Goal: Check status: Check status

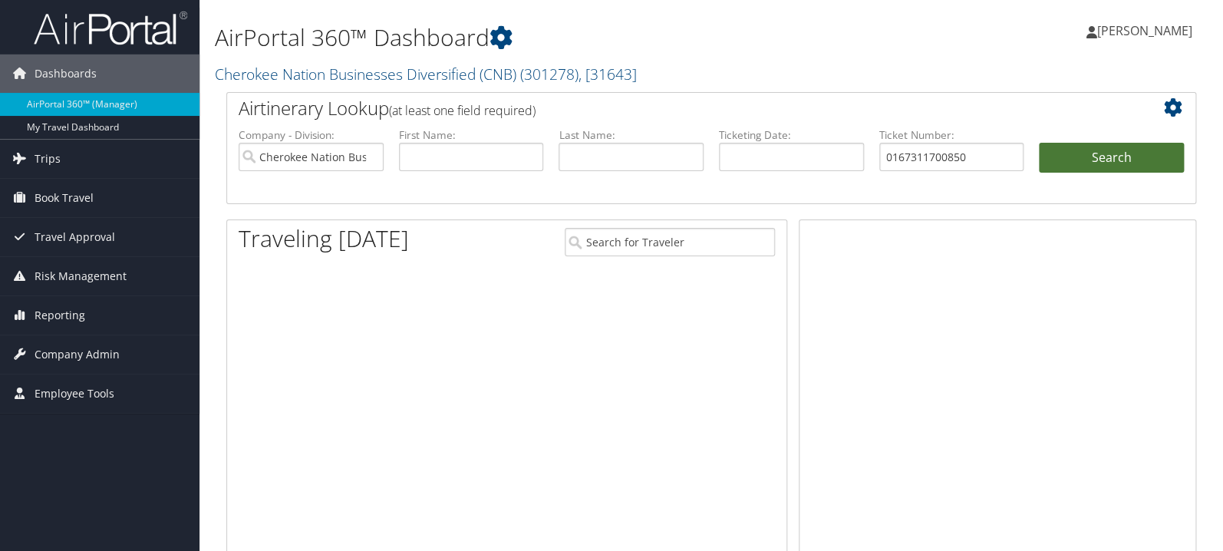
type input "0167311700850"
click at [1082, 160] on button "Search" at bounding box center [1110, 158] width 145 height 31
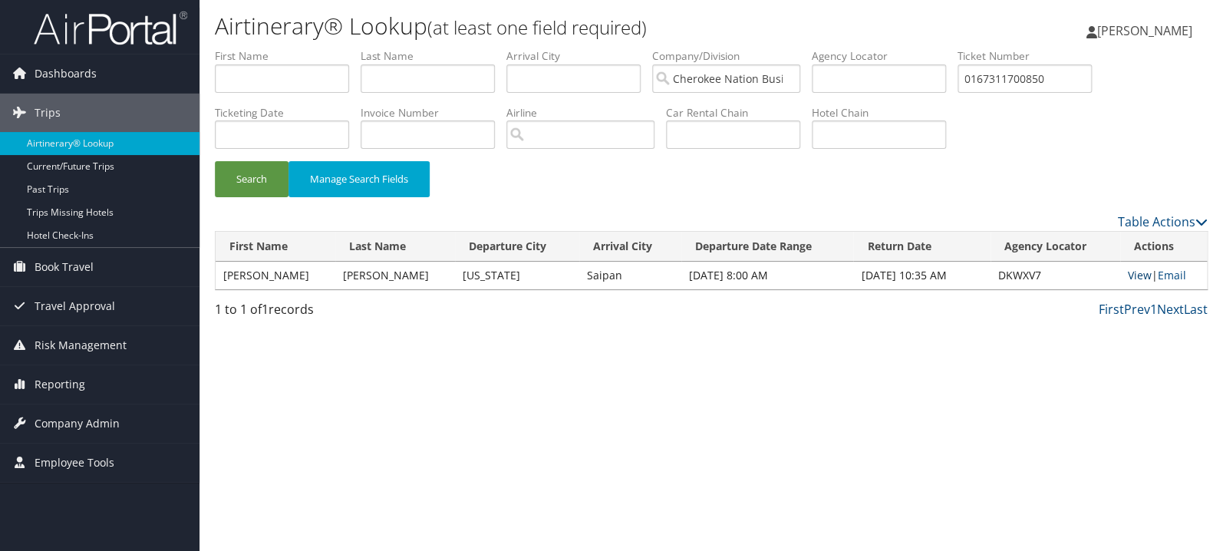
click at [1127, 272] on link "View" at bounding box center [1139, 275] width 24 height 15
click at [1072, 69] on input "0167311700850" at bounding box center [1024, 78] width 134 height 28
paste input "0887491"
click at [215, 161] on button "Search" at bounding box center [252, 179] width 74 height 36
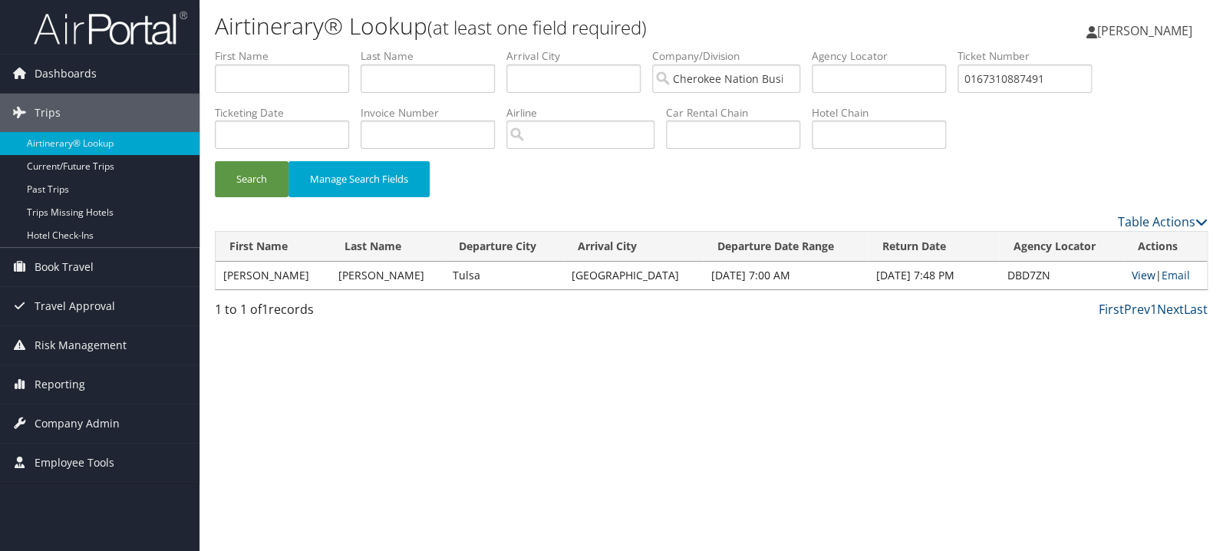
click at [1132, 274] on link "View" at bounding box center [1143, 275] width 24 height 15
click at [1078, 77] on input "0167310887491" at bounding box center [1024, 78] width 134 height 28
paste input "8900897767511"
type input "8900897767511"
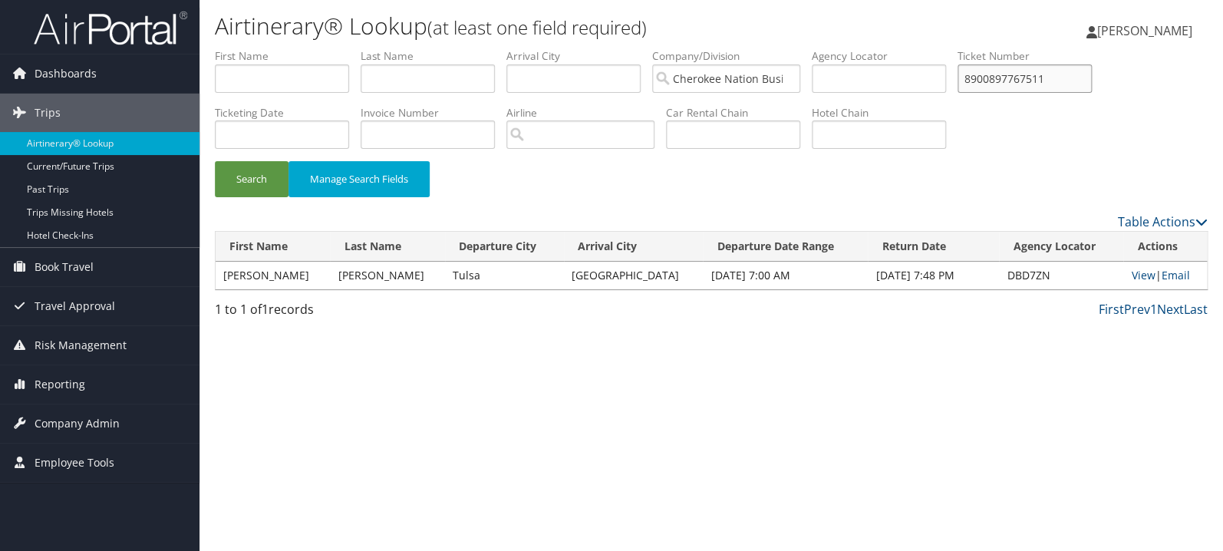
click at [215, 161] on button "Search" at bounding box center [252, 179] width 74 height 36
click at [1135, 276] on link "View" at bounding box center [1143, 275] width 24 height 15
click at [416, 76] on input "text" at bounding box center [427, 78] width 134 height 28
type input "hamilton"
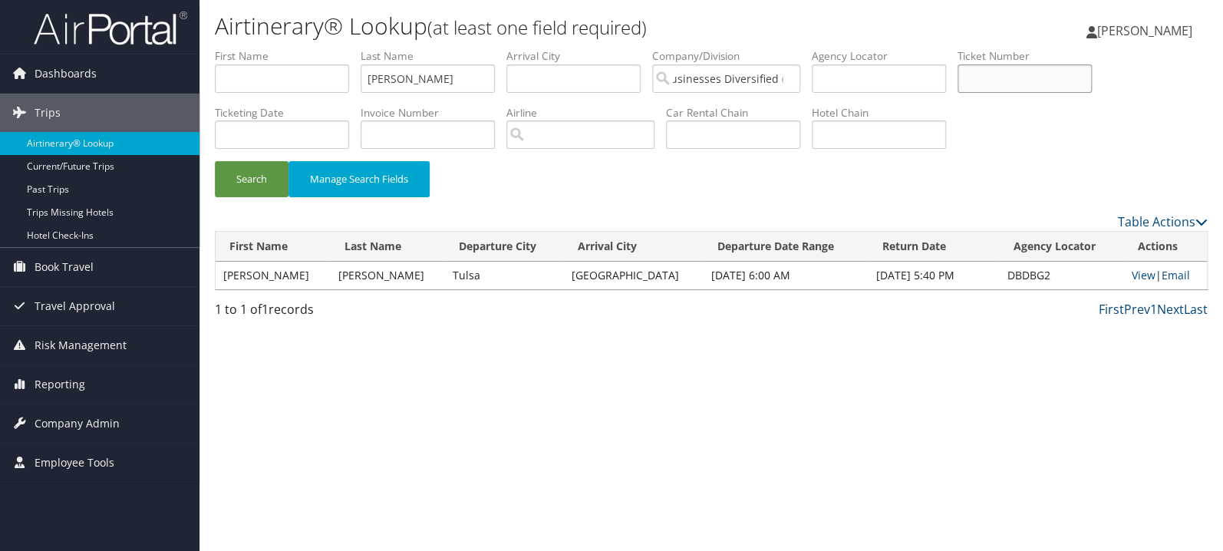
click at [215, 161] on button "Search" at bounding box center [252, 179] width 74 height 36
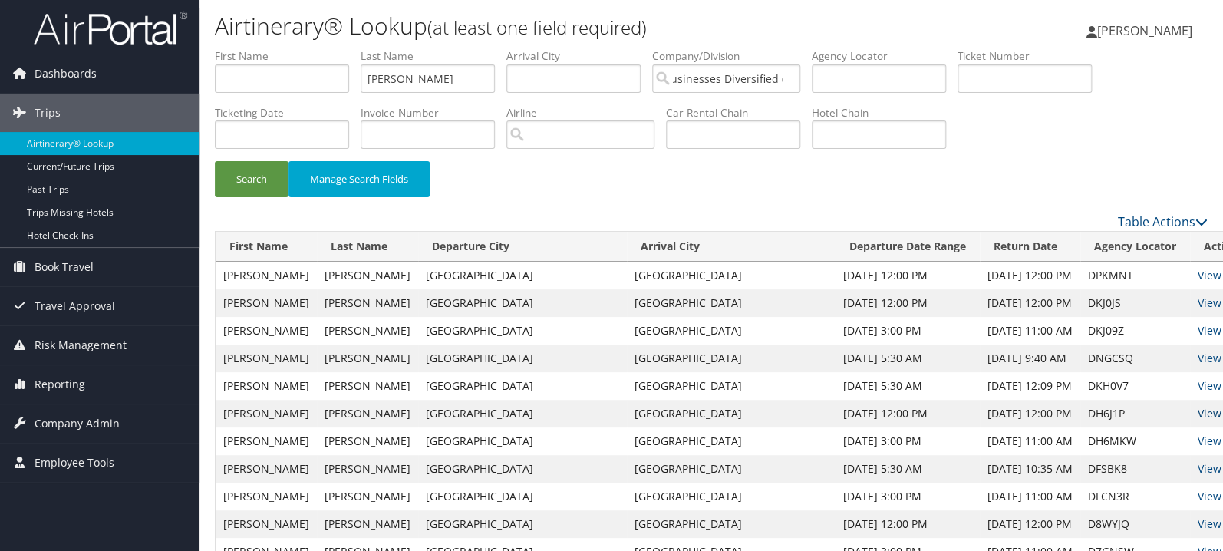
click at [1197, 415] on link "View" at bounding box center [1209, 413] width 24 height 15
click at [1197, 442] on link "View" at bounding box center [1209, 440] width 24 height 15
click at [1197, 387] on link "View" at bounding box center [1209, 385] width 24 height 15
click at [1087, 73] on input "text" at bounding box center [1024, 78] width 134 height 28
paste input "0067311723173"
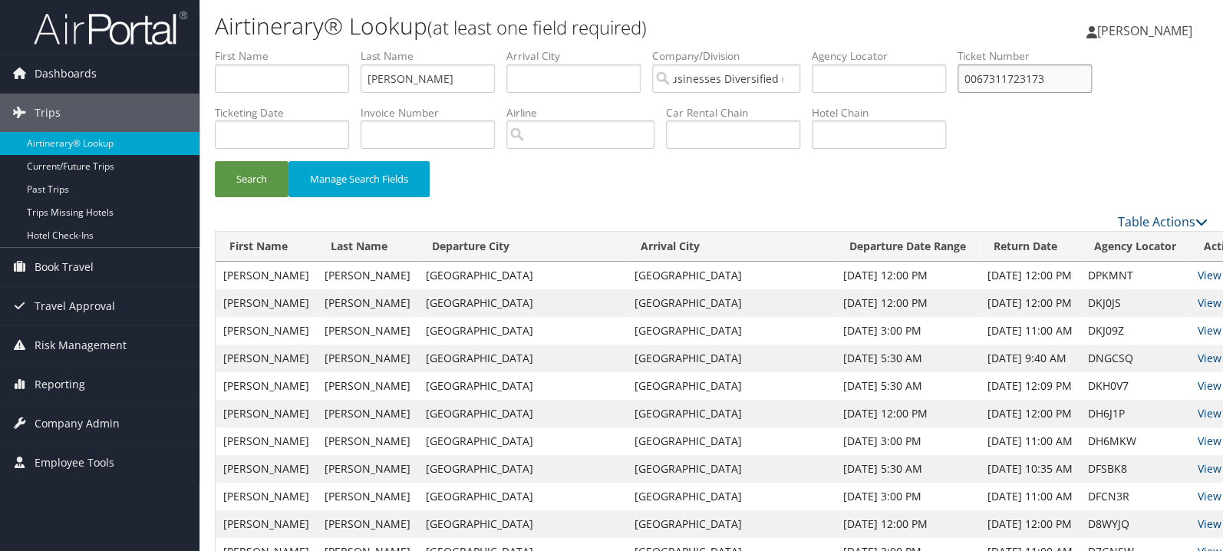
type input "0067311723173"
drag, startPoint x: 278, startPoint y: 64, endPoint x: 221, endPoint y: 72, distance: 58.1
click at [360, 68] on input "hamilton" at bounding box center [427, 78] width 134 height 28
click at [215, 161] on button "Search" at bounding box center [252, 179] width 74 height 36
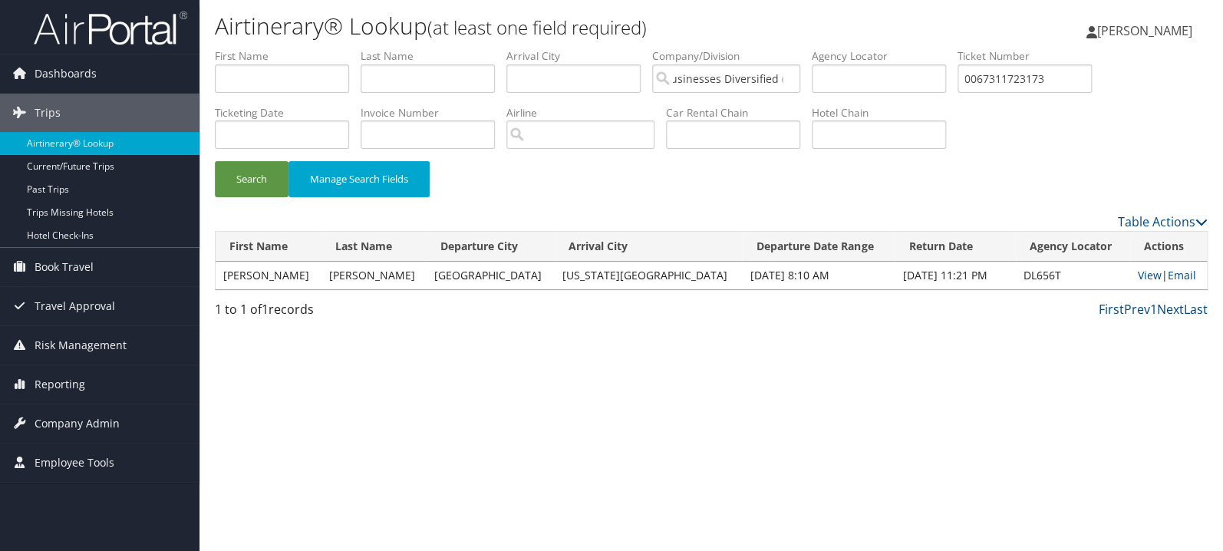
click at [1130, 284] on td "View | Email" at bounding box center [1168, 276] width 77 height 28
click at [1138, 277] on link "View" at bounding box center [1149, 275] width 24 height 15
click at [411, 86] on input "text" at bounding box center [427, 78] width 134 height 28
type input "rappe"
click at [215, 161] on button "Search" at bounding box center [252, 179] width 74 height 36
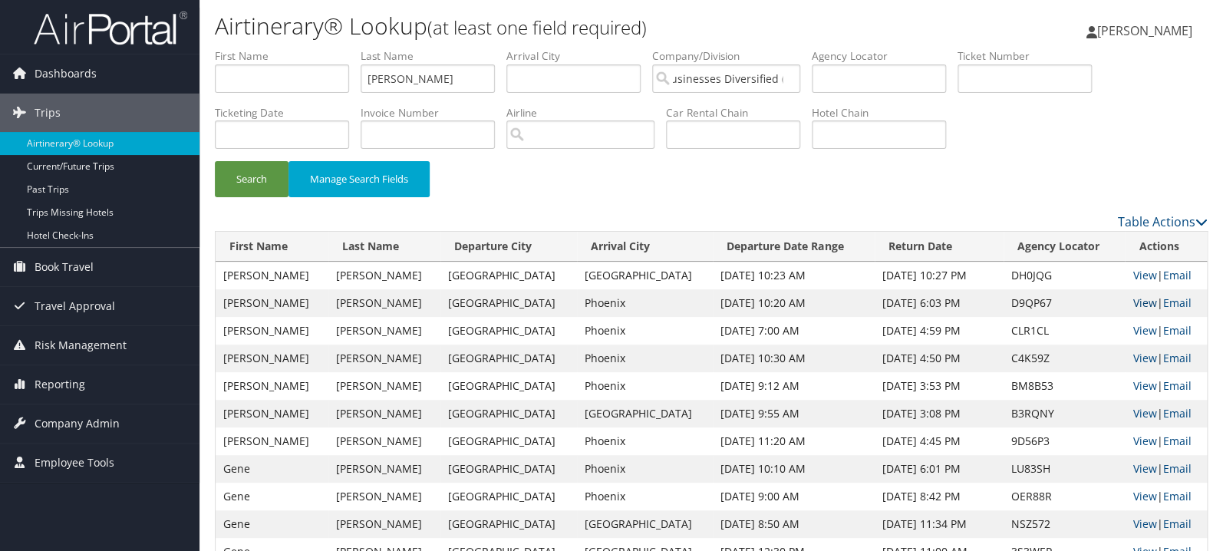
click at [1134, 299] on link "View" at bounding box center [1144, 302] width 24 height 15
click at [1082, 74] on input "text" at bounding box center [1024, 78] width 134 height 28
paste input "0067310846554"
type input "0067310846554"
drag, startPoint x: 457, startPoint y: 73, endPoint x: 247, endPoint y: 72, distance: 210.2
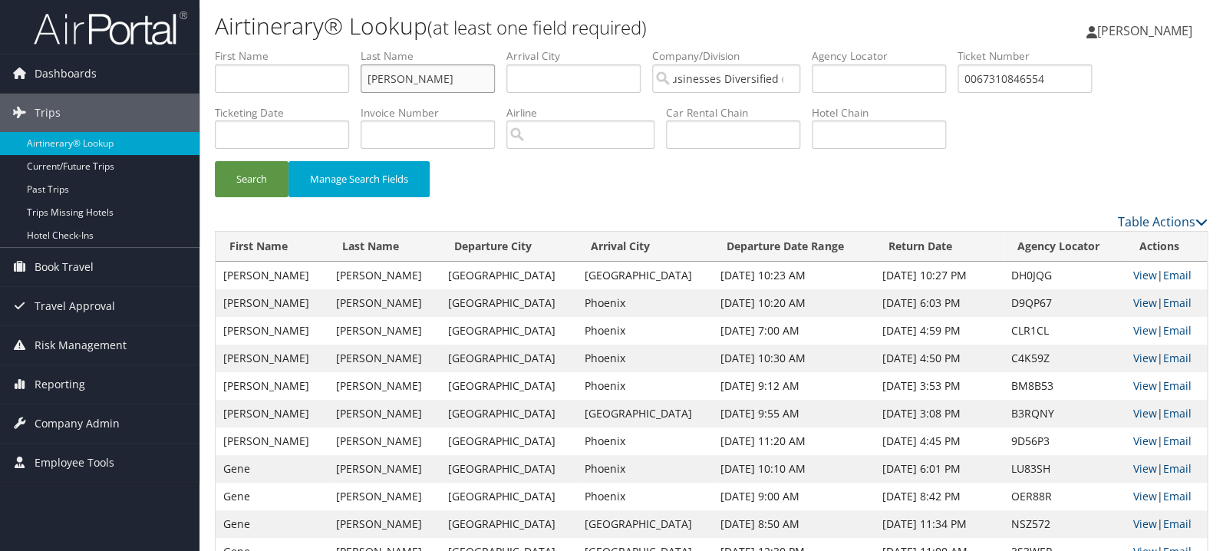
click at [360, 72] on input "rappe" at bounding box center [427, 78] width 134 height 28
click at [215, 161] on button "Search" at bounding box center [252, 179] width 74 height 36
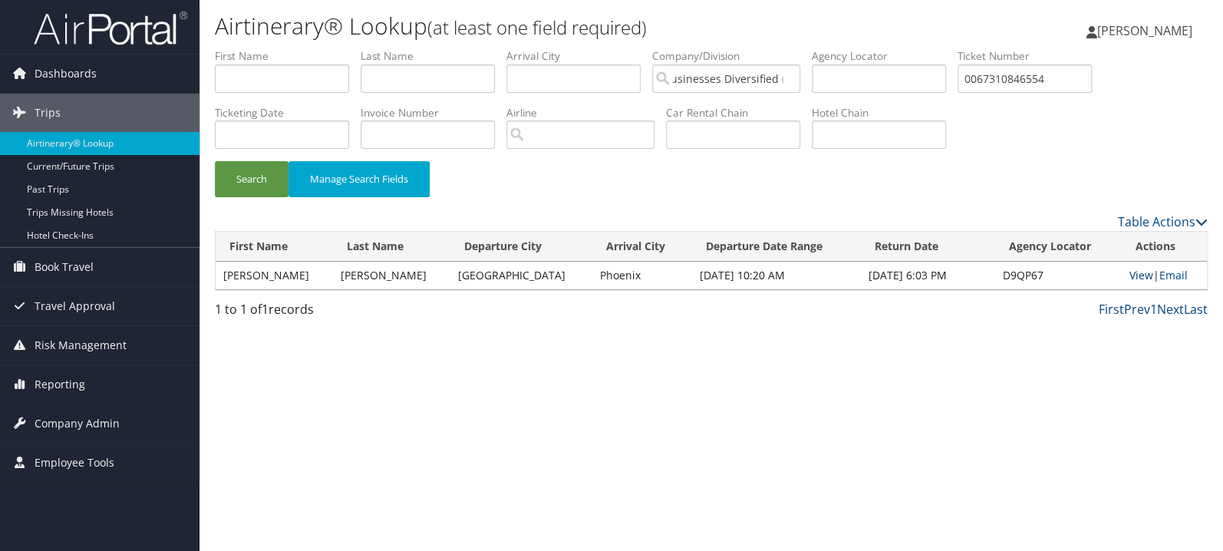
click at [1129, 274] on link "View" at bounding box center [1141, 275] width 24 height 15
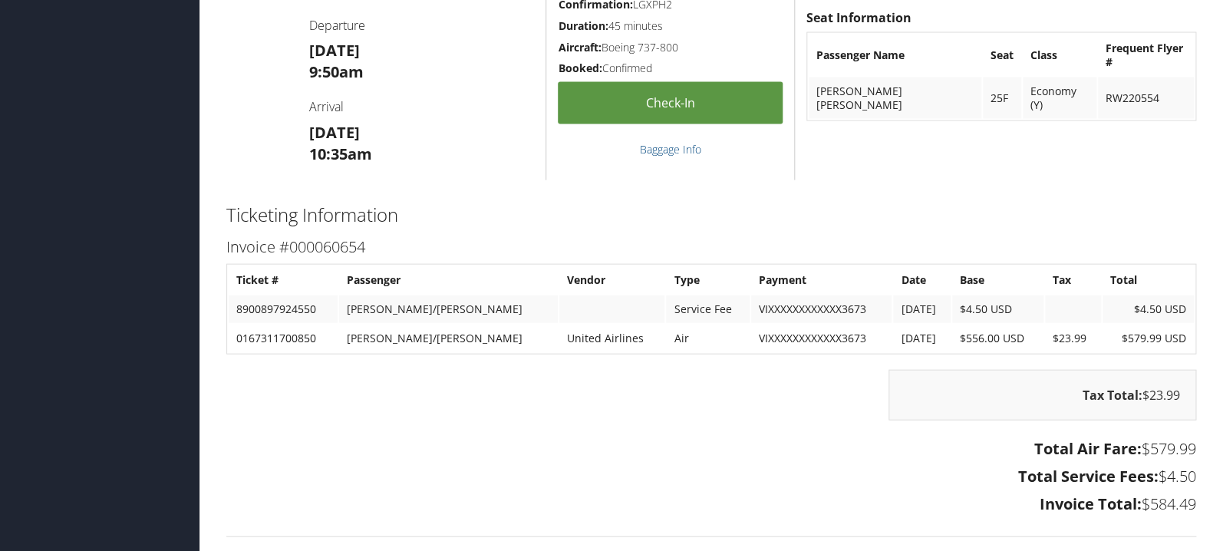
scroll to position [1382, 0]
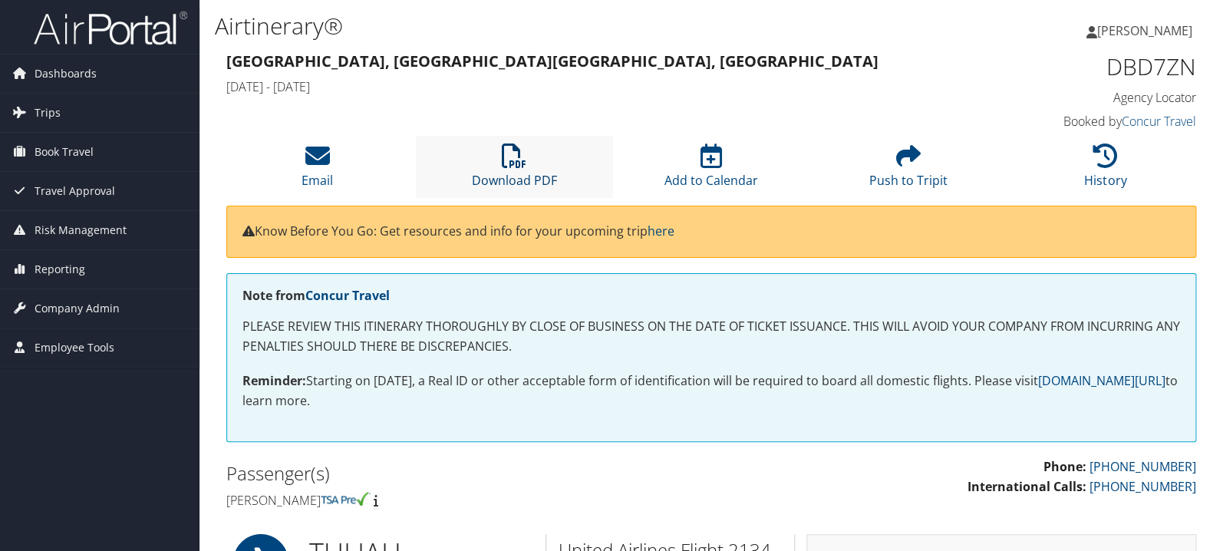
click at [509, 165] on icon at bounding box center [514, 155] width 25 height 25
click at [509, 156] on icon at bounding box center [514, 155] width 25 height 25
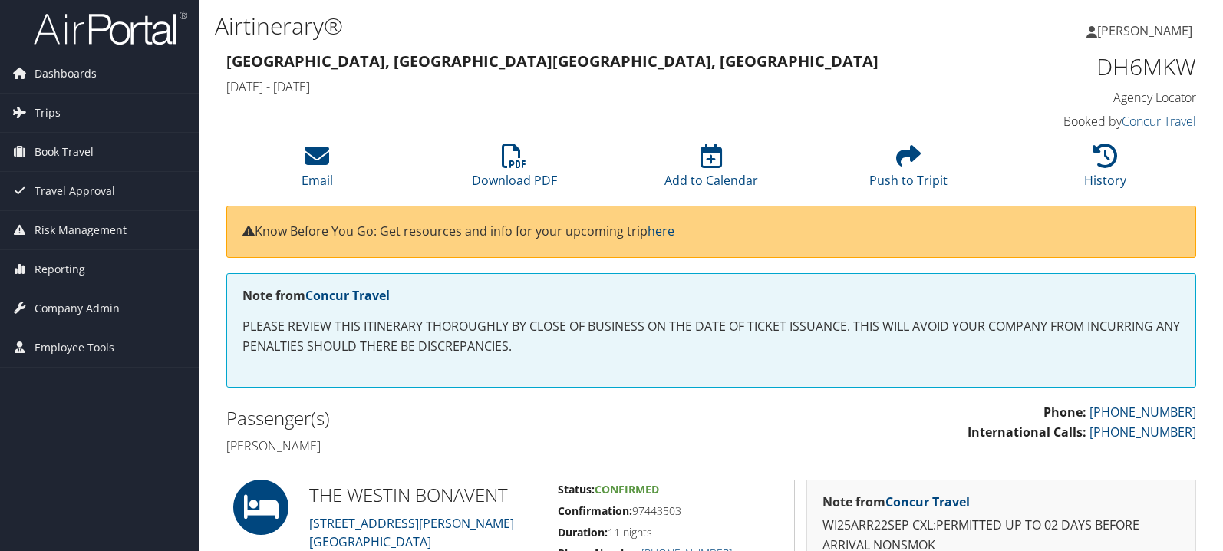
scroll to position [244, 0]
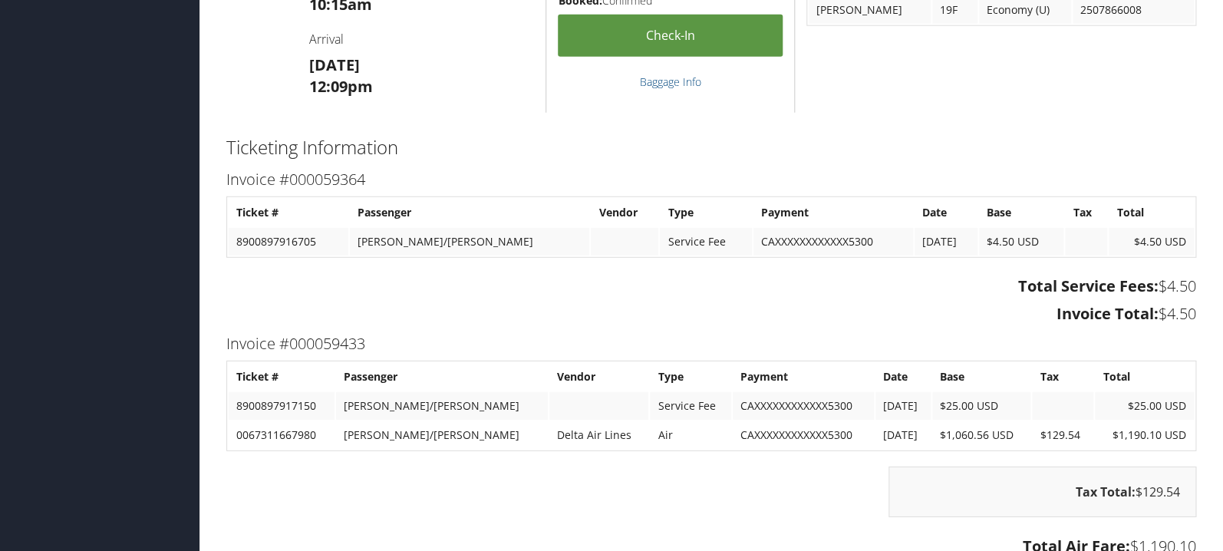
scroll to position [1870, 0]
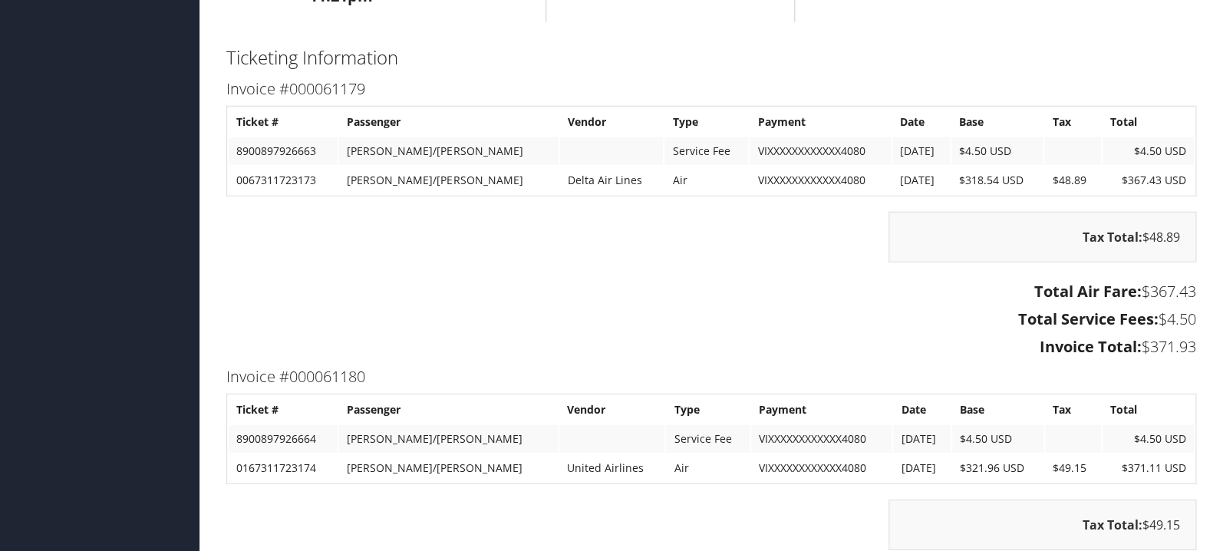
scroll to position [1870, 0]
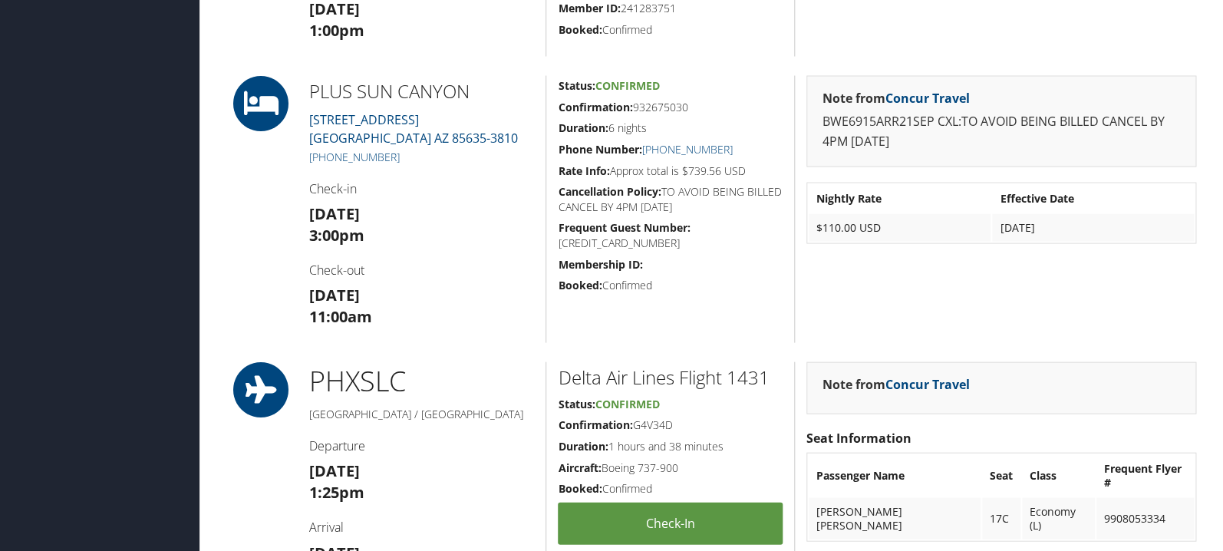
scroll to position [1301, 0]
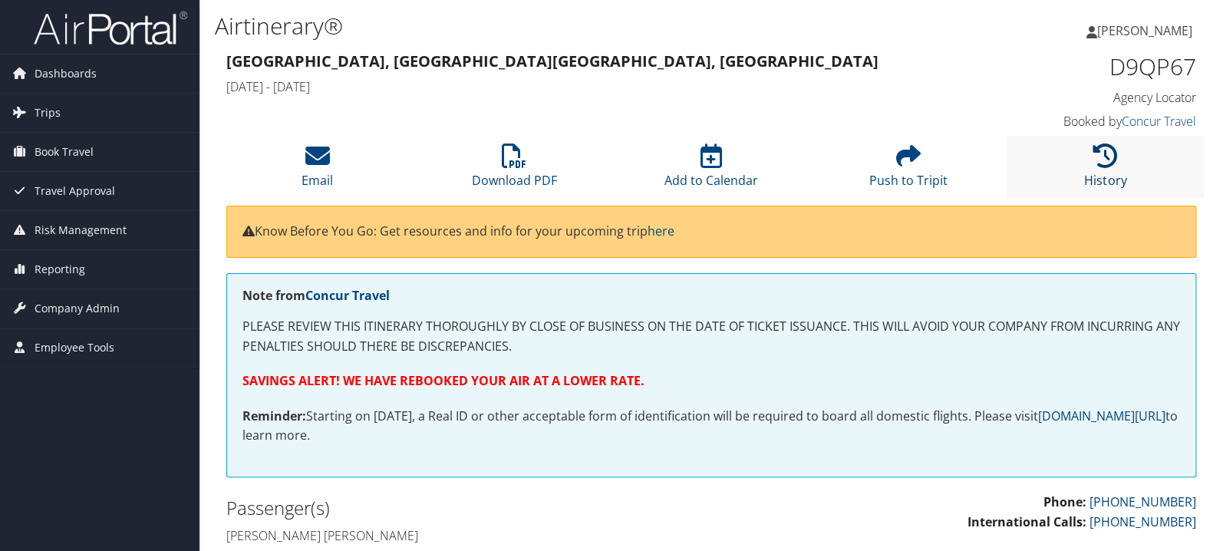
click at [1101, 166] on icon at bounding box center [1105, 155] width 25 height 25
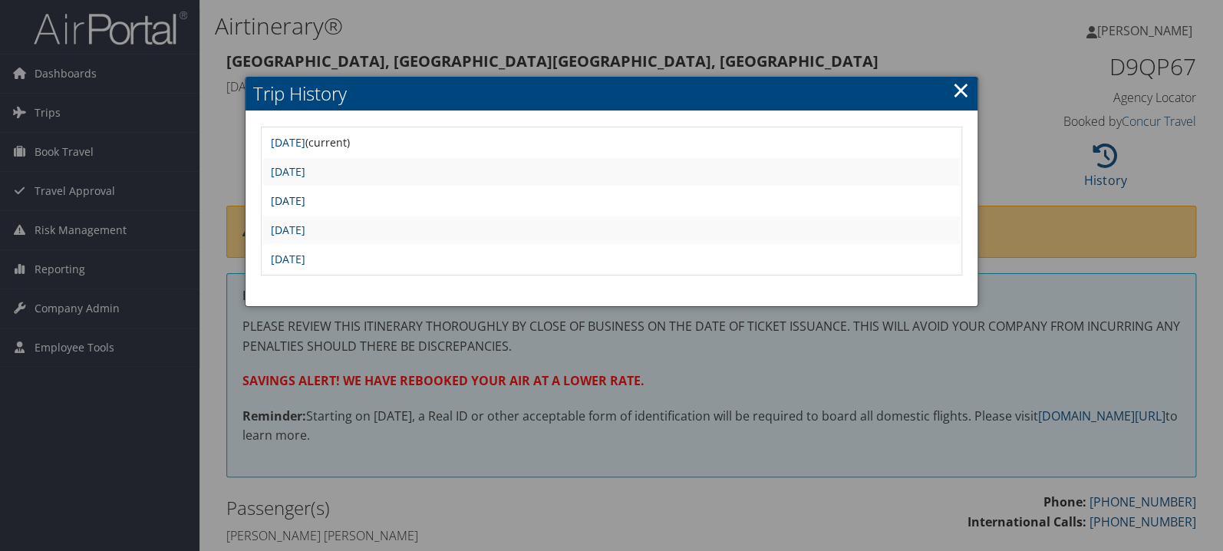
click at [305, 197] on link "[DATE]" at bounding box center [288, 200] width 35 height 15
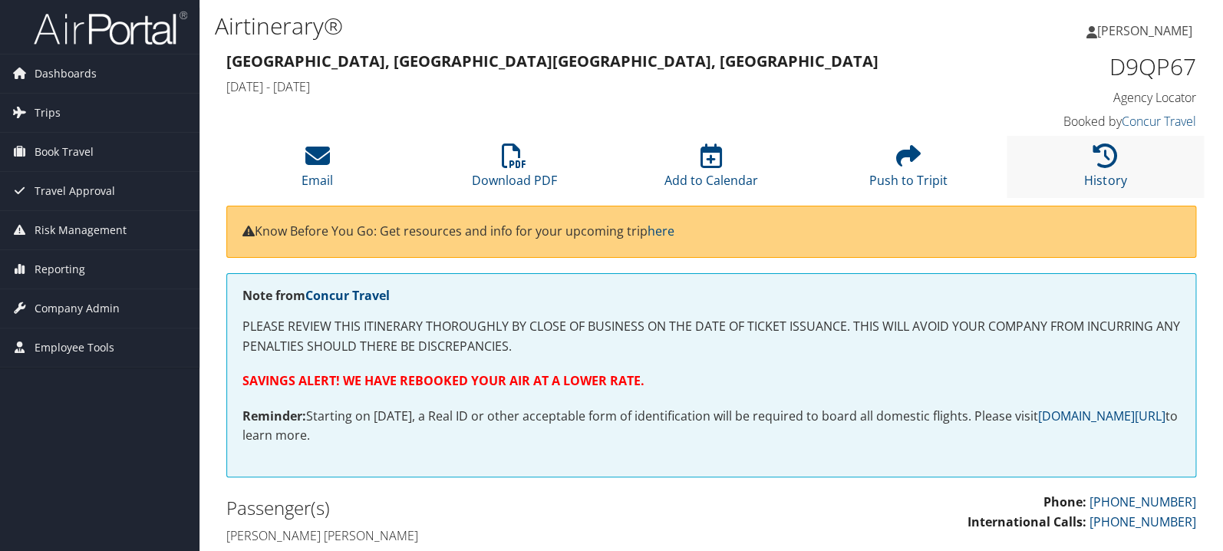
click at [1128, 137] on li "History" at bounding box center [1104, 167] width 197 height 62
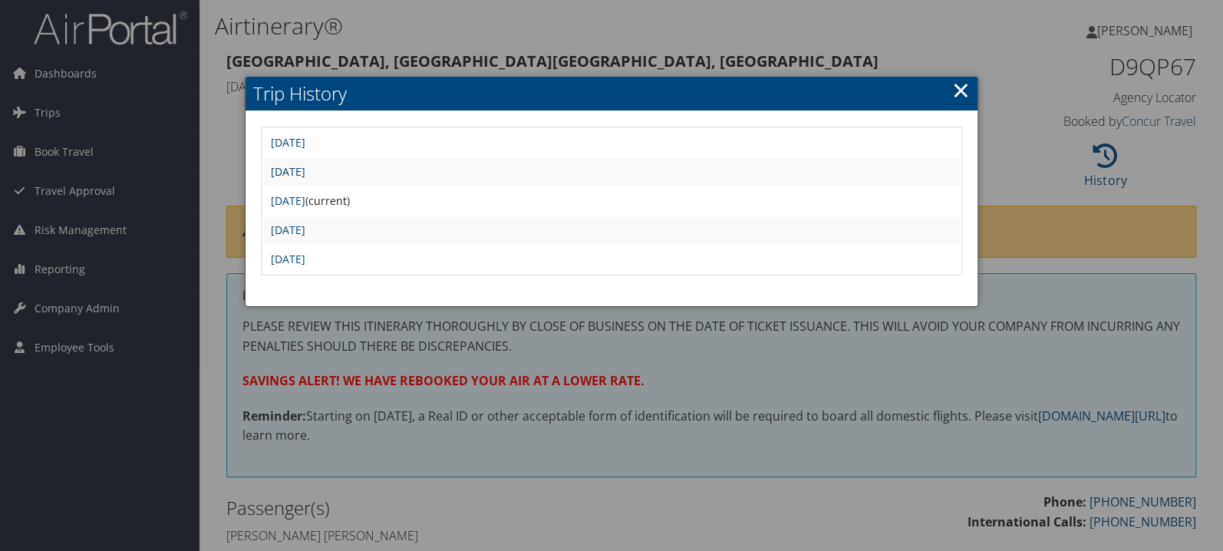
click at [305, 173] on link "Tue Sep 9 15:52:42 MDT 2025" at bounding box center [288, 171] width 35 height 15
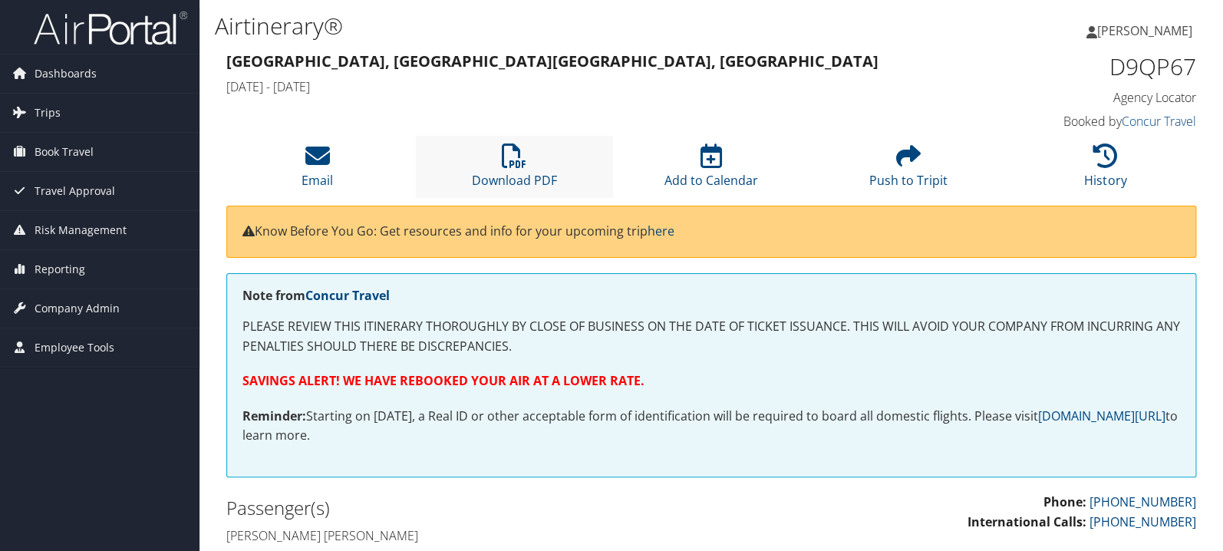
click at [499, 160] on li "Download PDF" at bounding box center [514, 167] width 197 height 62
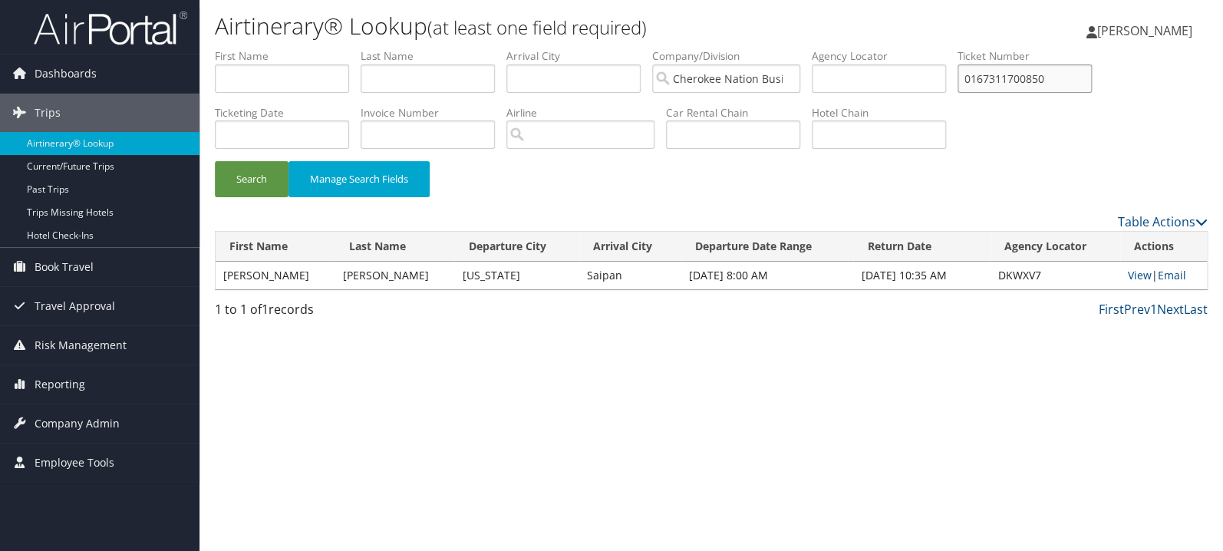
click at [1031, 78] on input "0167311700850" at bounding box center [1024, 78] width 134 height 28
paste input "08743197"
type input "0167308743197"
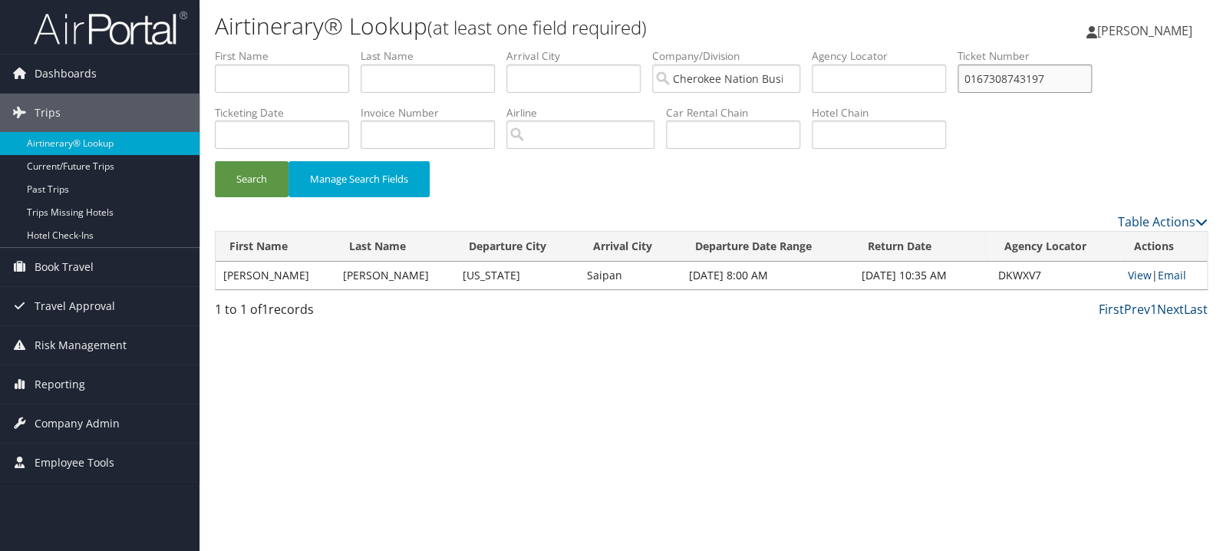
click at [215, 161] on button "Search" at bounding box center [252, 179] width 74 height 36
click at [1141, 276] on link "View" at bounding box center [1143, 275] width 24 height 15
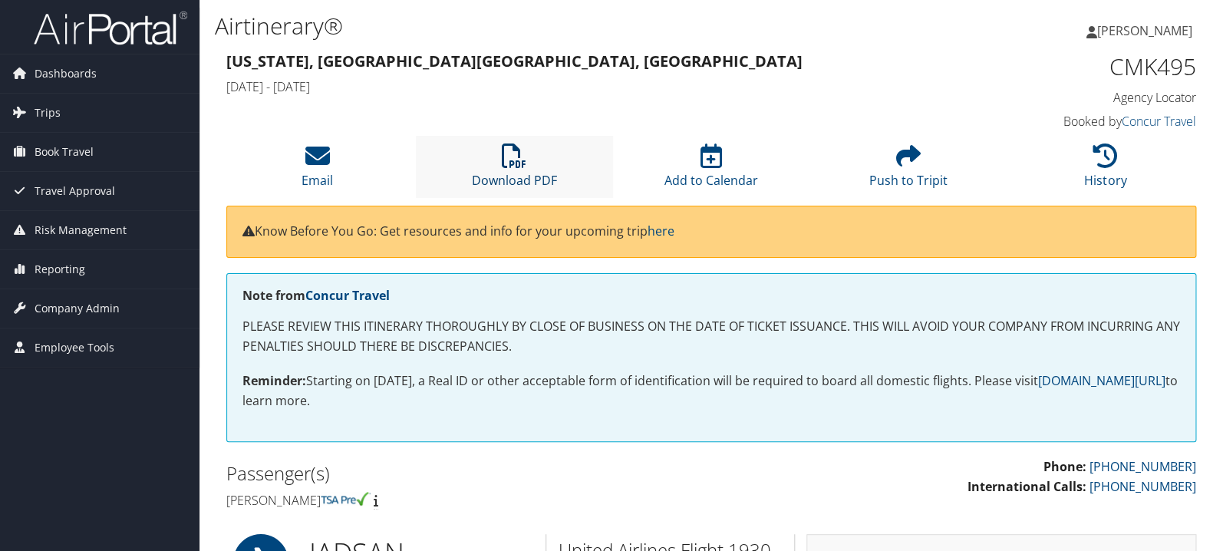
click at [514, 156] on icon at bounding box center [514, 155] width 25 height 25
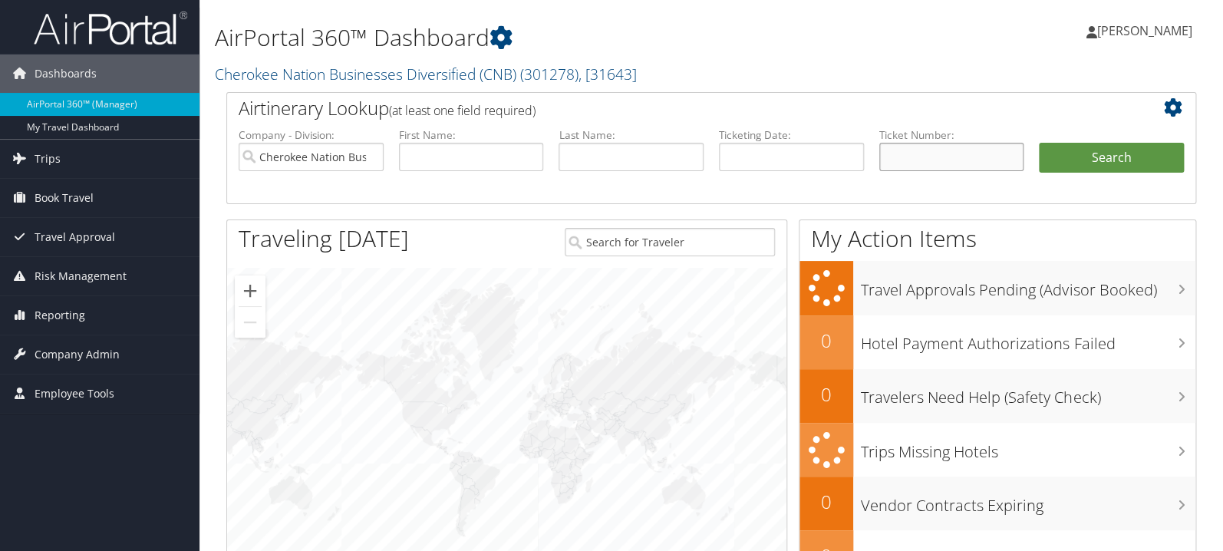
click at [952, 163] on input "text" at bounding box center [951, 157] width 145 height 28
paste input "0162495250523"
type input "0162495250523"
click at [1079, 161] on button "Search" at bounding box center [1110, 158] width 145 height 31
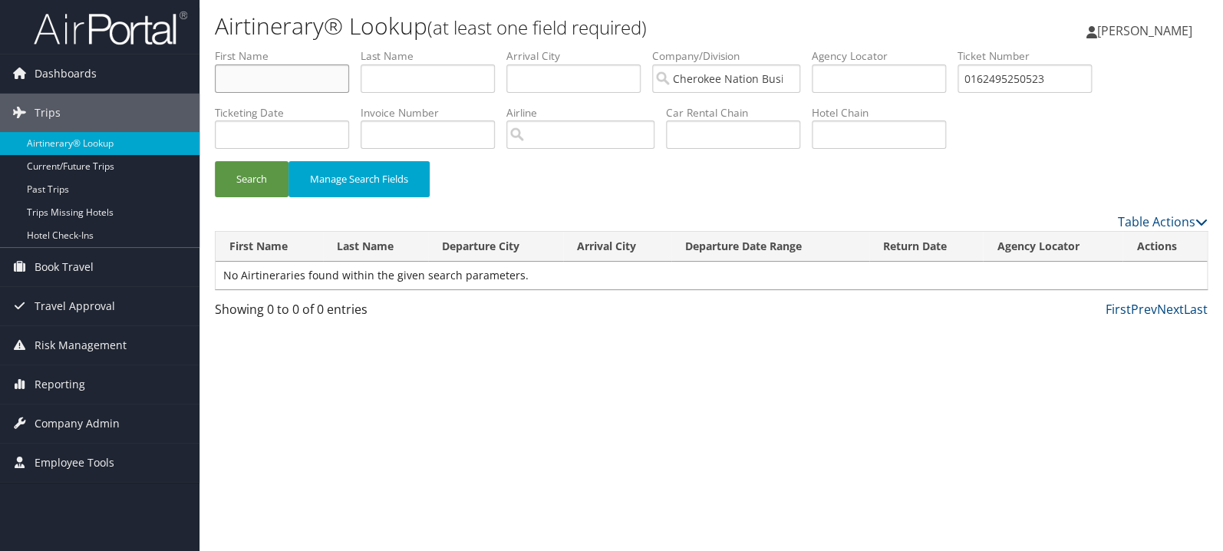
click at [288, 83] on input "text" at bounding box center [282, 78] width 134 height 28
type input "marc"
type input "perry"
click at [215, 161] on button "Search" at bounding box center [252, 179] width 74 height 36
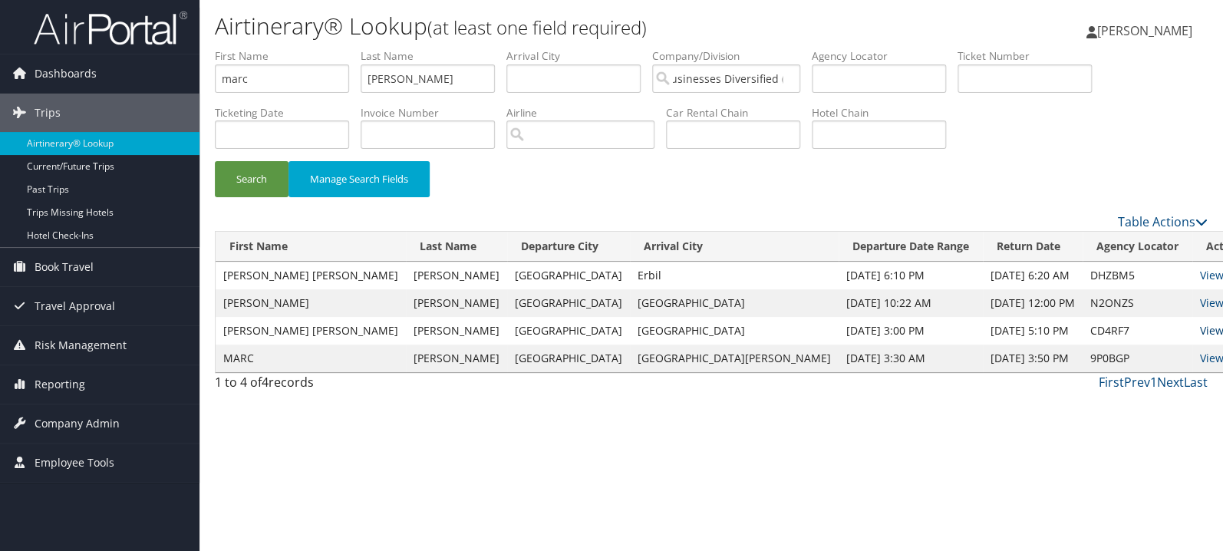
click at [1200, 330] on link "View" at bounding box center [1212, 330] width 24 height 15
click at [1200, 300] on link "View" at bounding box center [1212, 302] width 24 height 15
click at [1041, 71] on input "text" at bounding box center [1024, 78] width 134 height 28
paste input "0162495250523"
type input "0162495250523"
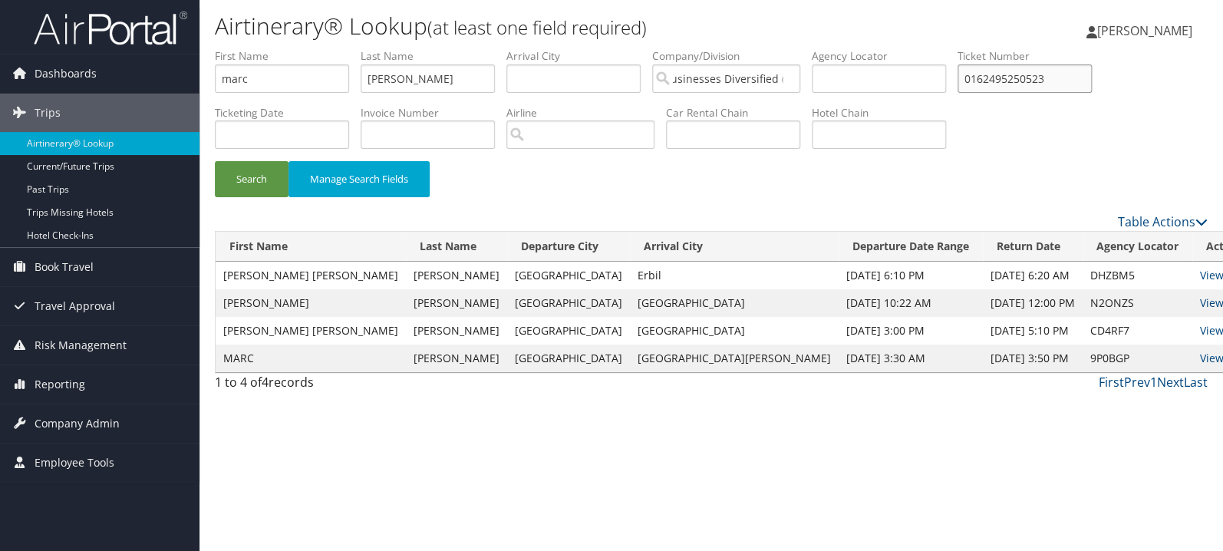
click at [215, 161] on button "Search" at bounding box center [252, 179] width 74 height 36
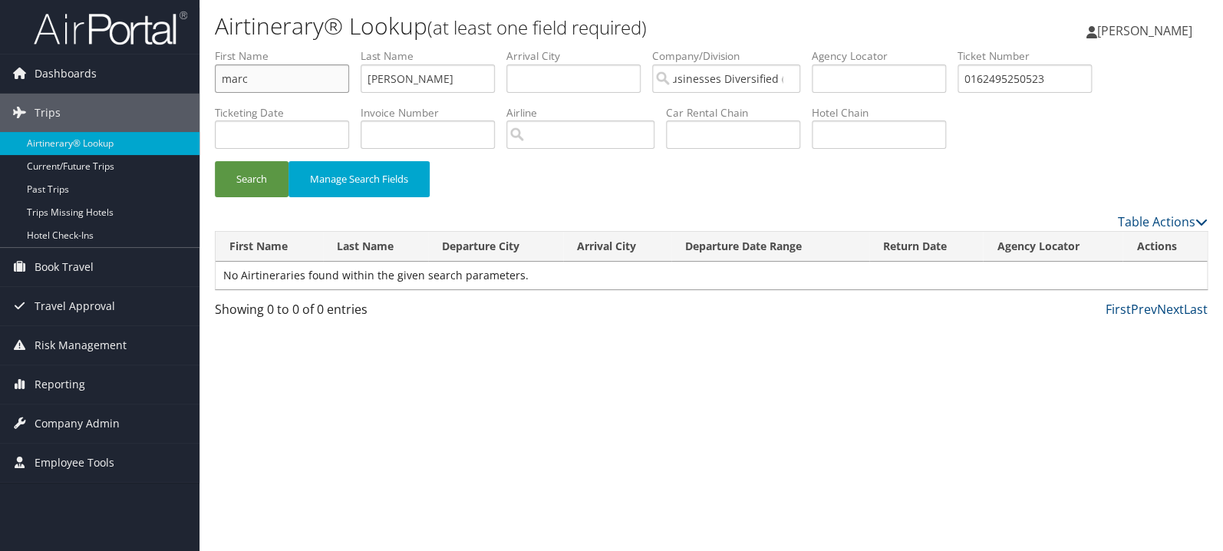
click at [277, 80] on input "marc" at bounding box center [282, 78] width 134 height 28
click at [215, 161] on button "Search" at bounding box center [252, 179] width 74 height 36
click at [1015, 77] on input "0162495250523" at bounding box center [1024, 78] width 134 height 28
click at [215, 161] on button "Search" at bounding box center [252, 179] width 74 height 36
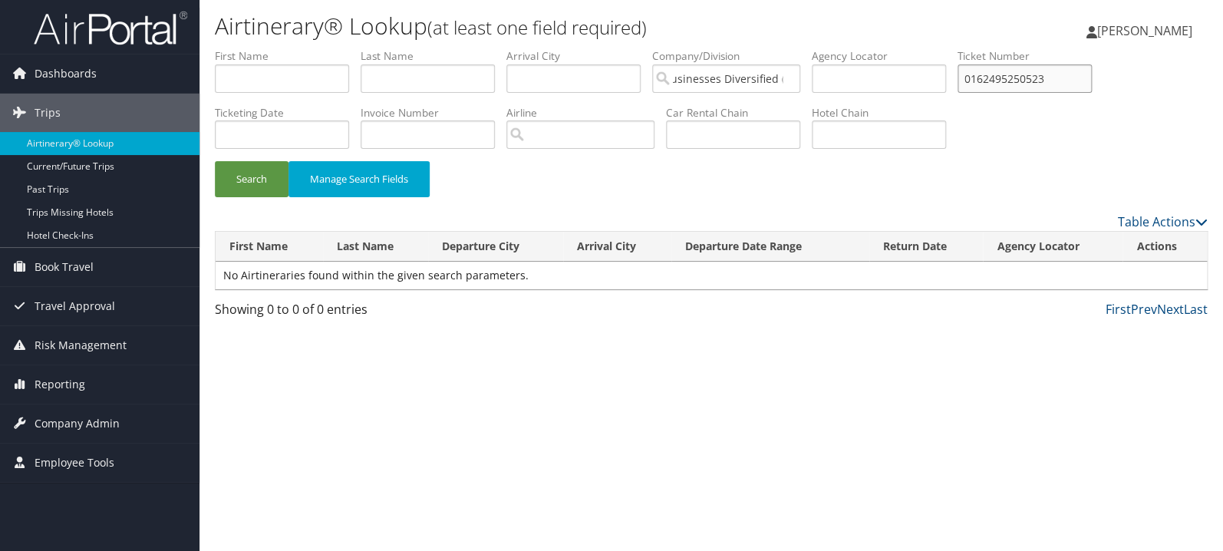
click at [1091, 80] on input "0162495250523" at bounding box center [1024, 78] width 134 height 28
click at [215, 161] on button "Search" at bounding box center [252, 179] width 74 height 36
click at [1025, 81] on input "01624952505234" at bounding box center [1024, 78] width 134 height 28
paste input "4304655043"
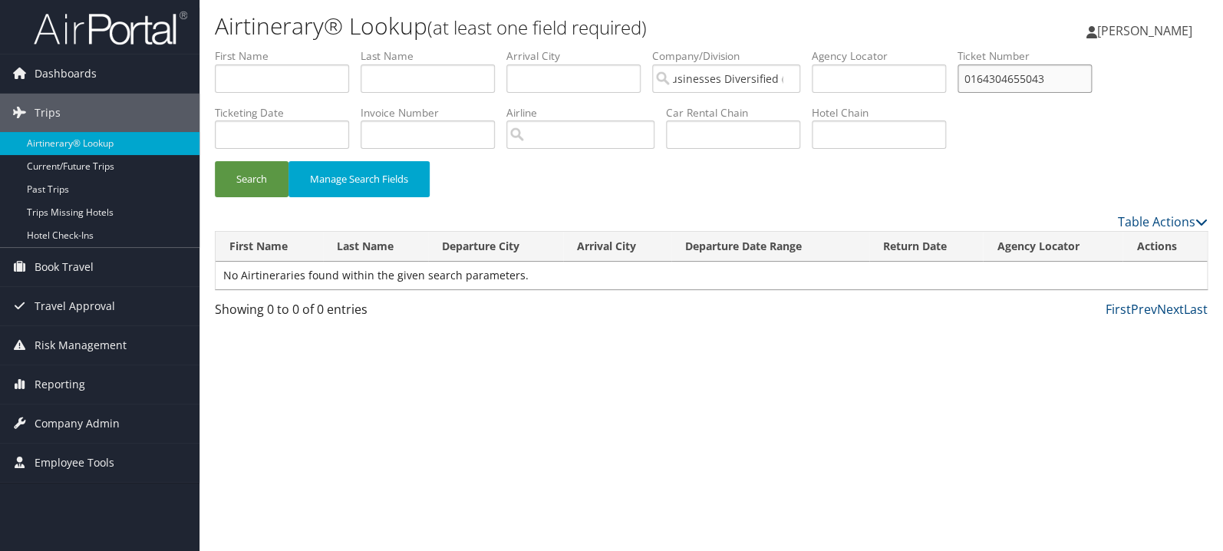
type input "0164304655043"
click at [215, 161] on button "Search" at bounding box center [252, 179] width 74 height 36
click at [297, 141] on input "text" at bounding box center [282, 134] width 134 height 28
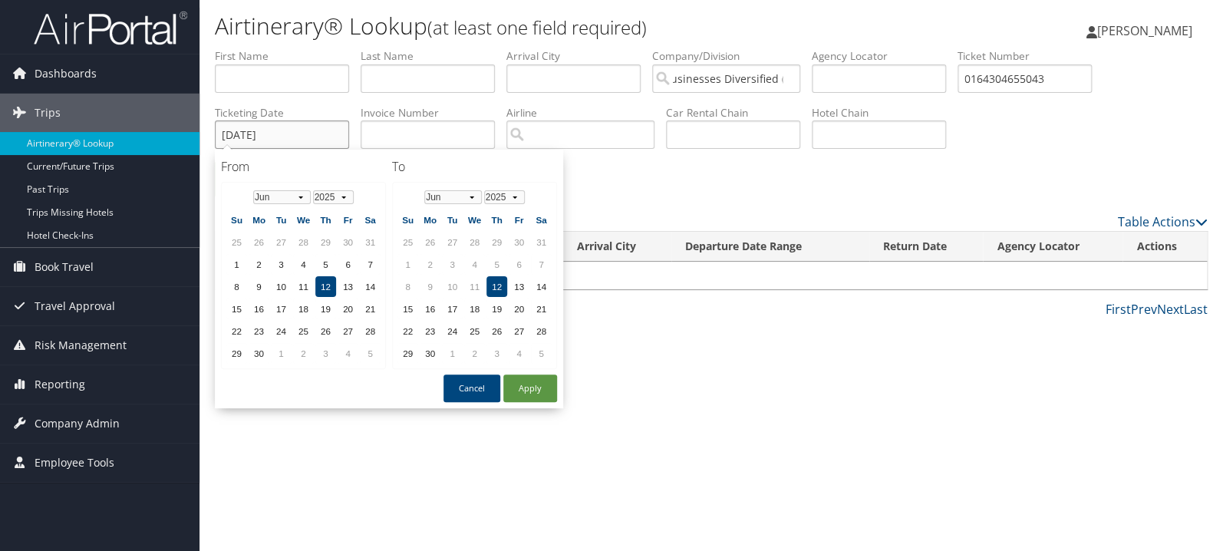
type input "06/12/2025"
click at [443, 74] on input "text" at bounding box center [427, 78] width 134 height 28
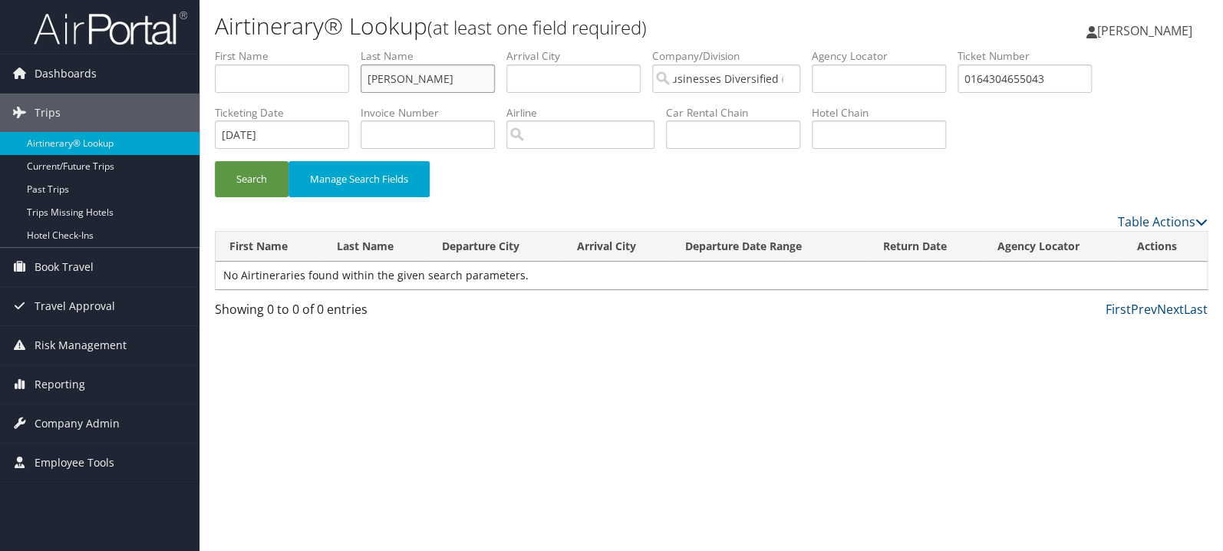
type input "perry"
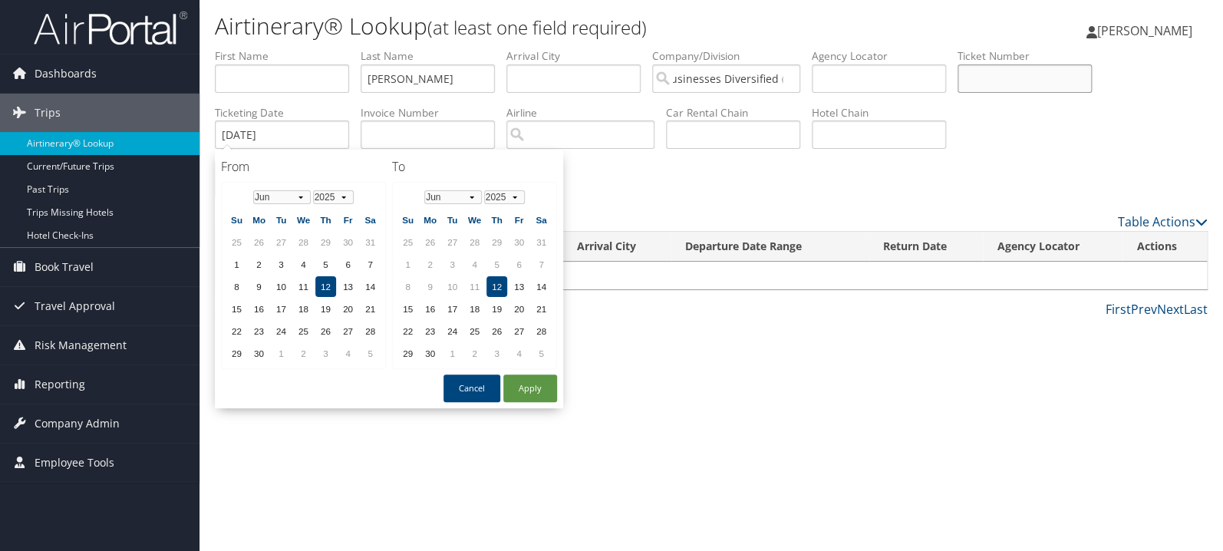
click at [215, 161] on button "Search" at bounding box center [252, 179] width 74 height 36
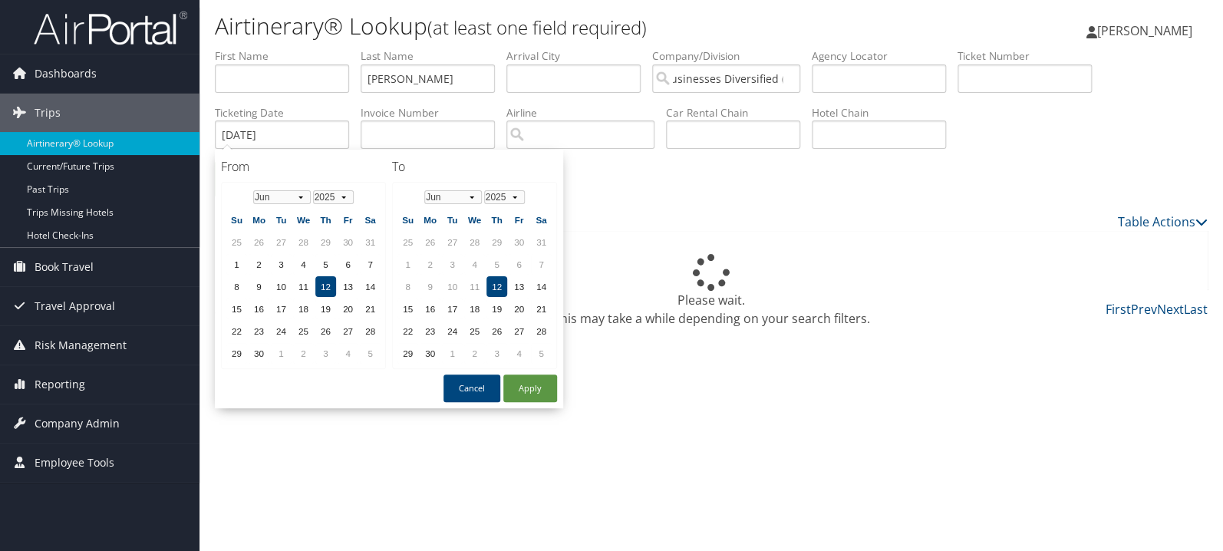
click at [829, 219] on div "Table Actions" at bounding box center [838, 221] width 739 height 18
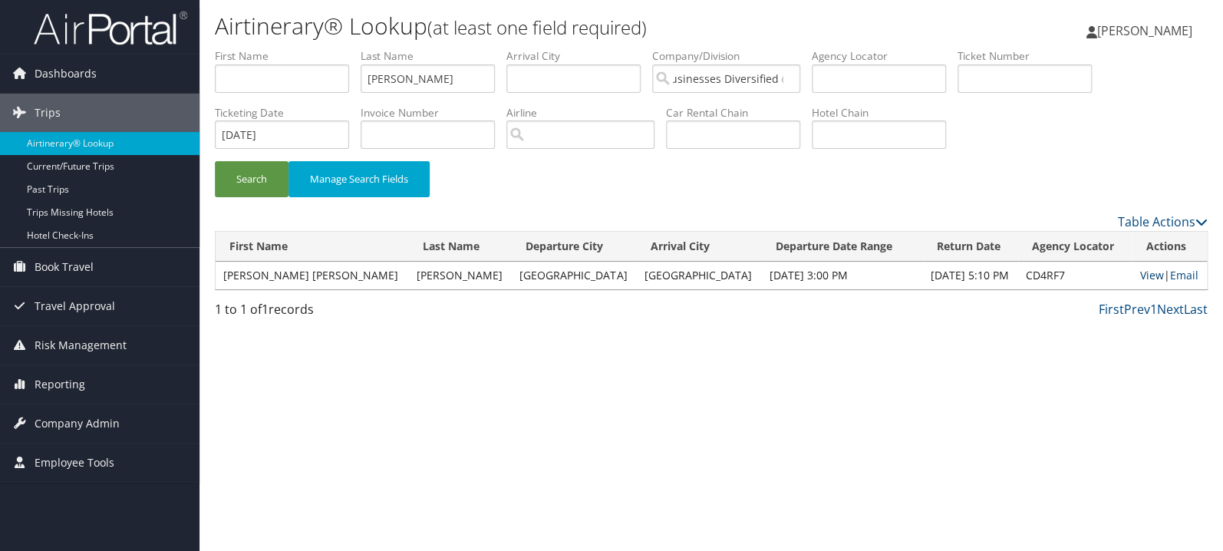
click at [1139, 280] on link "View" at bounding box center [1151, 275] width 24 height 15
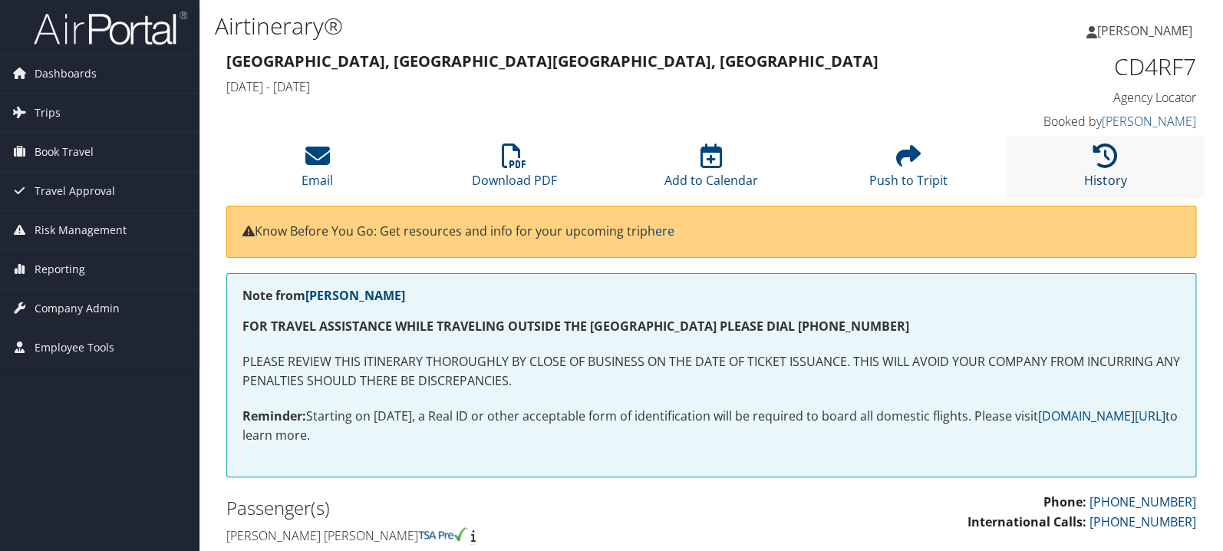
click at [1106, 166] on icon at bounding box center [1105, 155] width 25 height 25
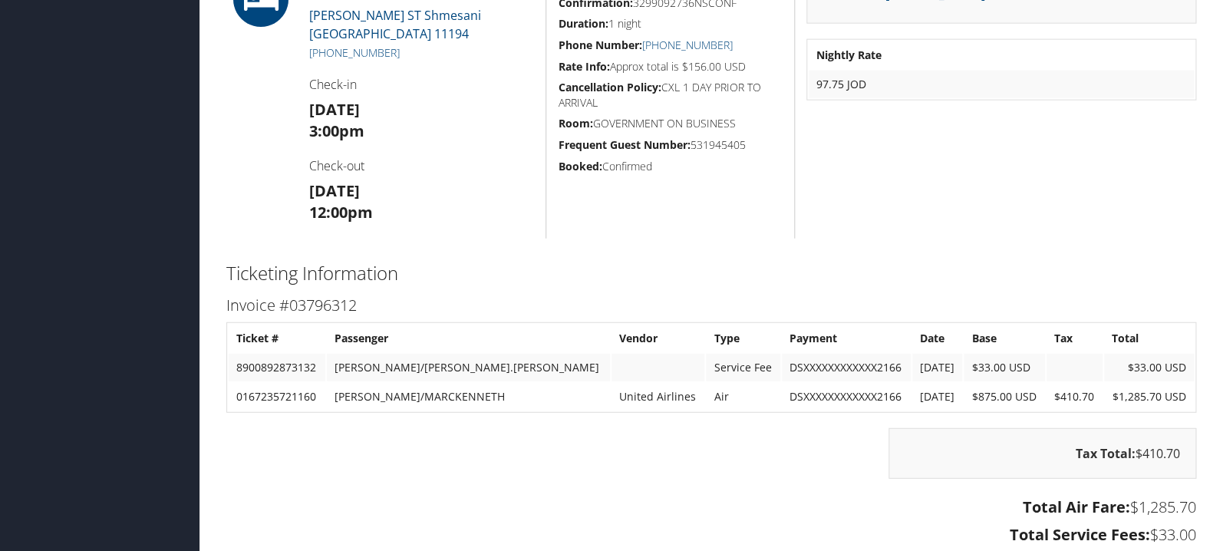
scroll to position [1707, 0]
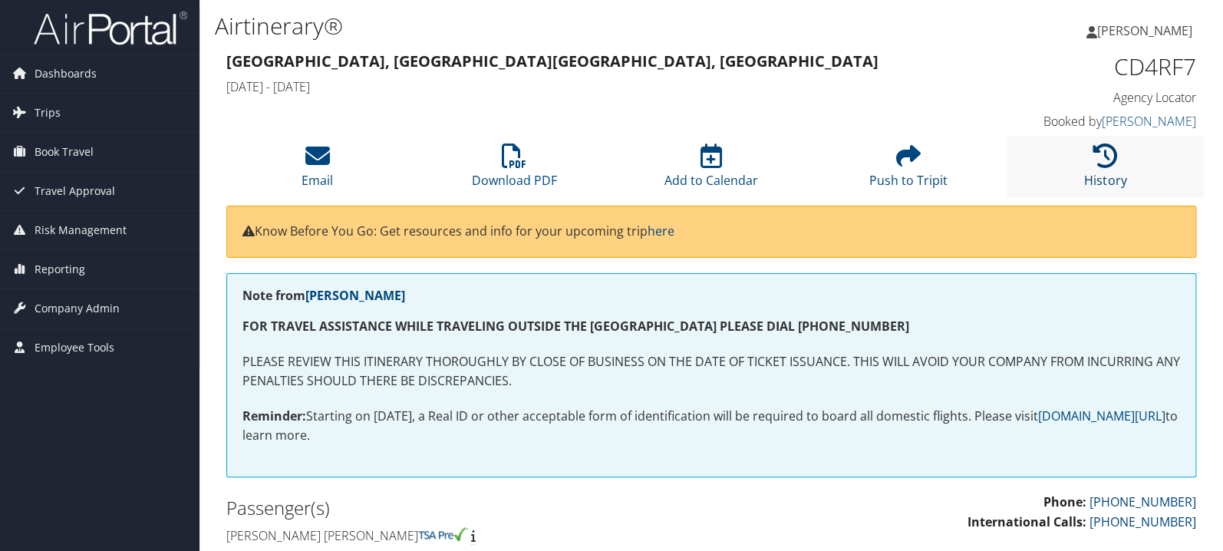
click at [1106, 163] on icon at bounding box center [1105, 155] width 25 height 25
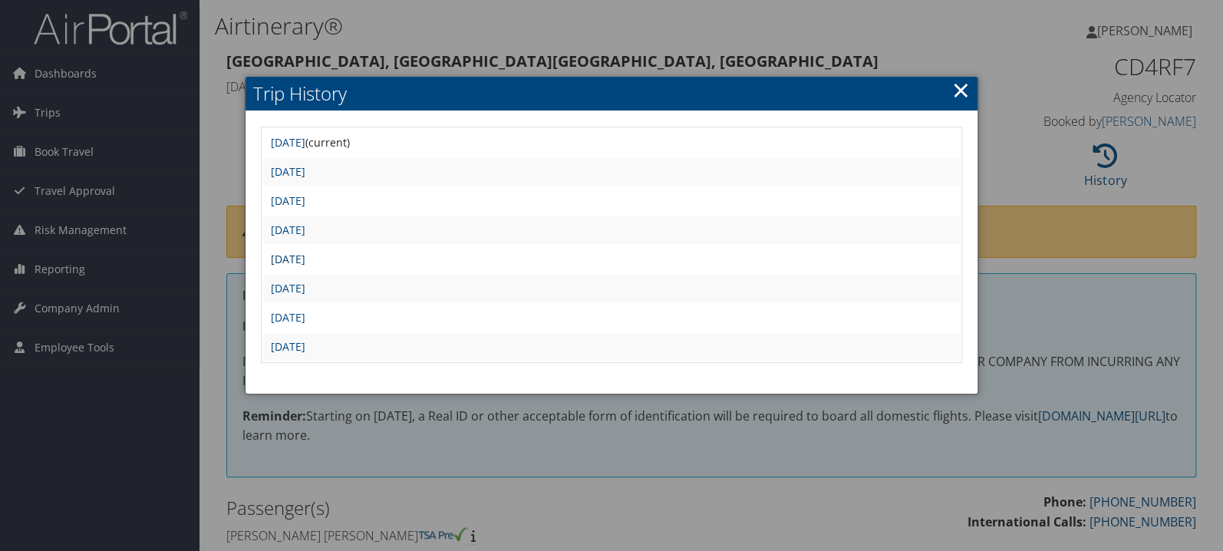
click at [305, 262] on link "[DATE]" at bounding box center [288, 259] width 35 height 15
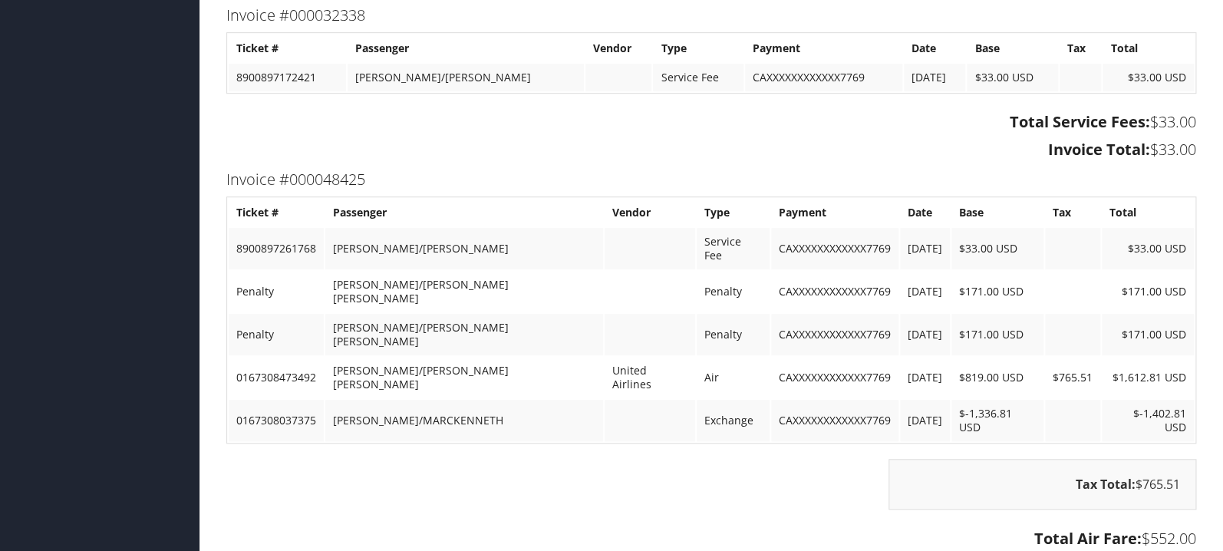
scroll to position [3008, 0]
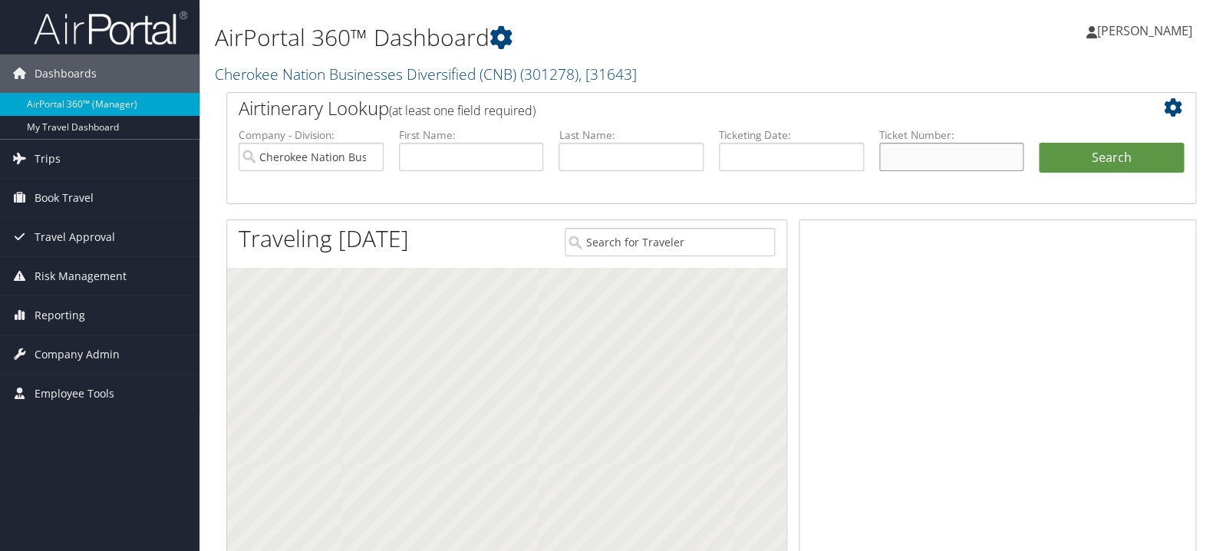
click at [936, 160] on input "text" at bounding box center [951, 157] width 145 height 28
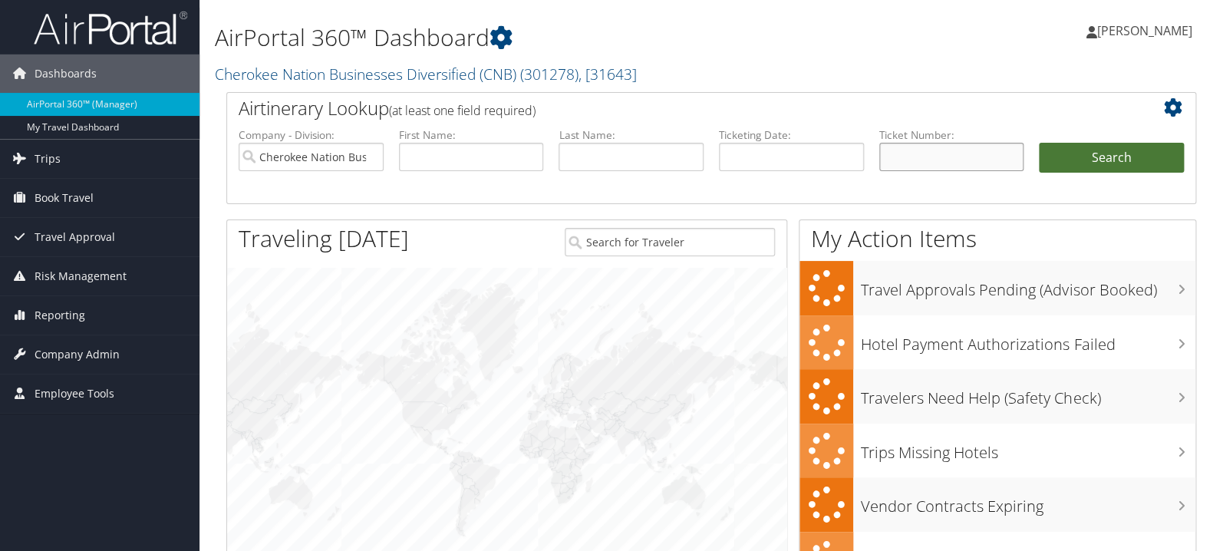
paste input "0167308473492"
type input "0167308473492"
click at [1071, 153] on button "Search" at bounding box center [1110, 158] width 145 height 31
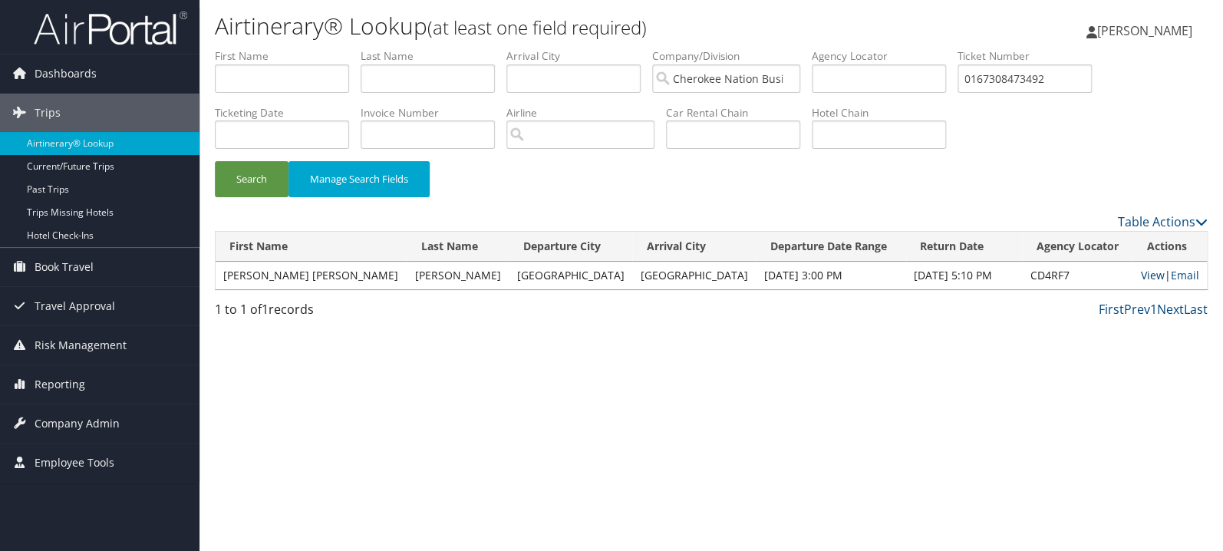
click at [1140, 276] on link "View" at bounding box center [1152, 275] width 24 height 15
click at [1085, 76] on input "0167308473492" at bounding box center [1024, 78] width 134 height 28
paste input "2495250523"
click at [215, 161] on button "Search" at bounding box center [252, 179] width 74 height 36
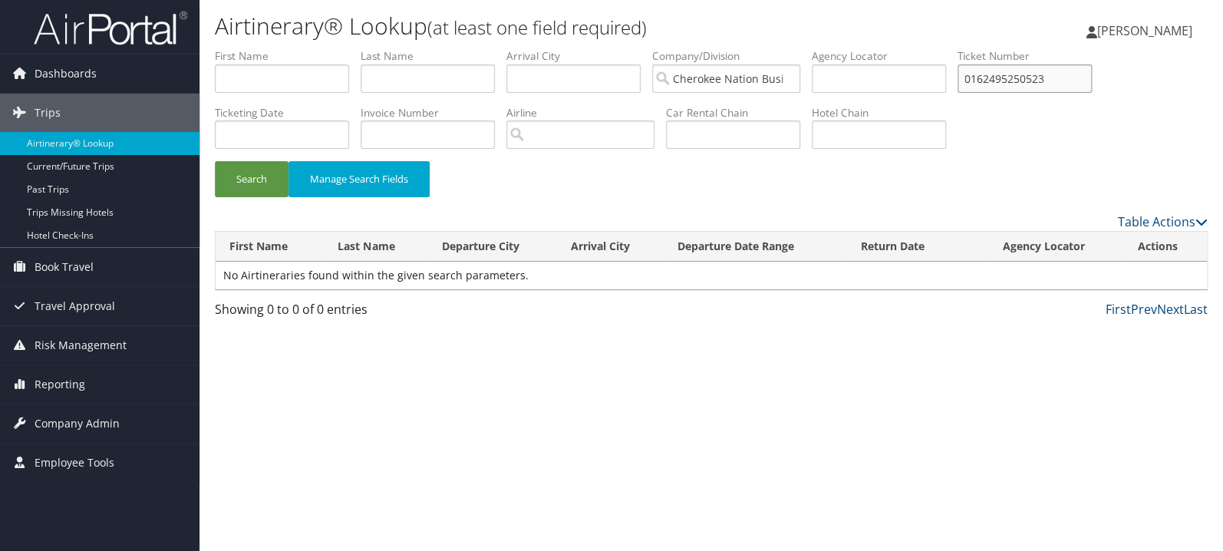
click at [1075, 80] on input "0162495250523" at bounding box center [1024, 78] width 134 height 28
paste input "1577308037346"
click at [215, 161] on button "Search" at bounding box center [252, 179] width 74 height 36
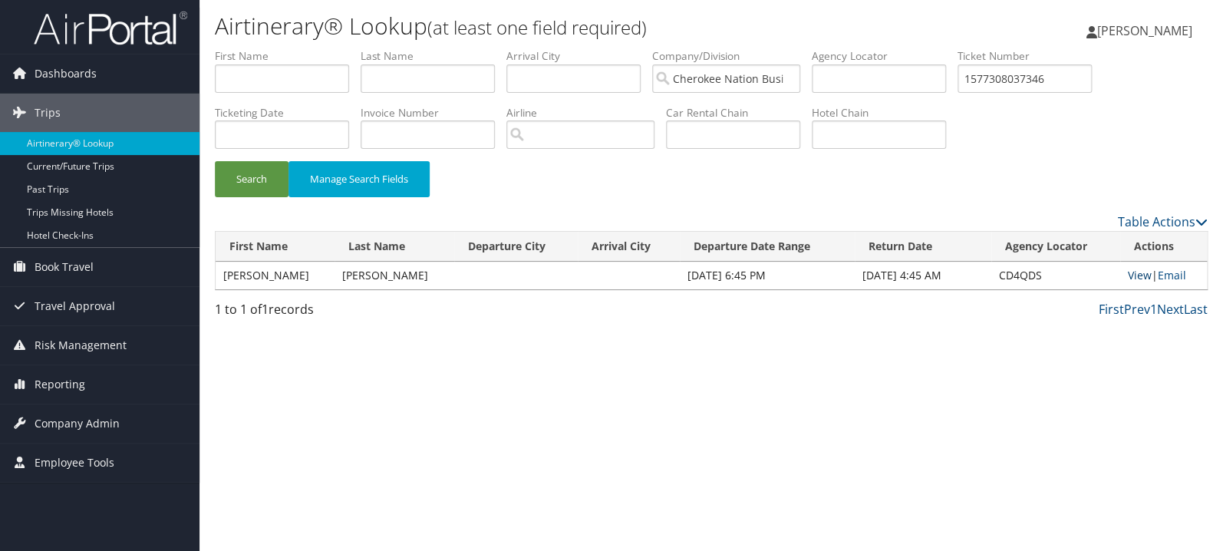
click at [1127, 278] on link "View" at bounding box center [1139, 275] width 24 height 15
click at [1039, 74] on input "1577308037346" at bounding box center [1024, 78] width 134 height 28
paste input "0067307850778"
click at [215, 161] on button "Search" at bounding box center [252, 179] width 74 height 36
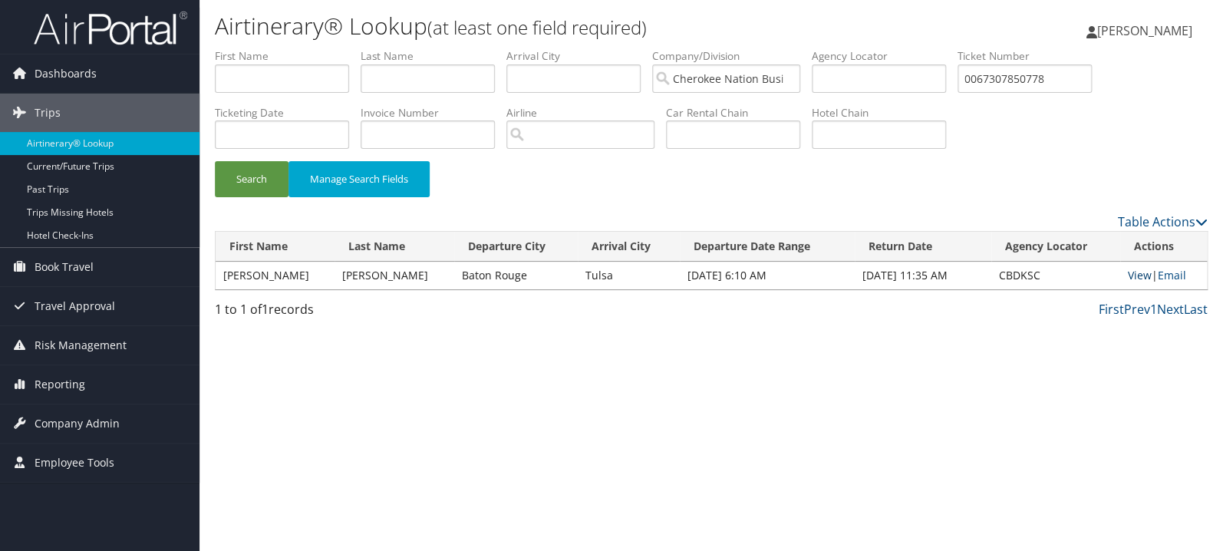
click at [1135, 276] on link "View" at bounding box center [1139, 275] width 24 height 15
click at [1043, 78] on input "0067307850778" at bounding box center [1024, 78] width 134 height 28
paste input "17311485717"
type input "0017311485717"
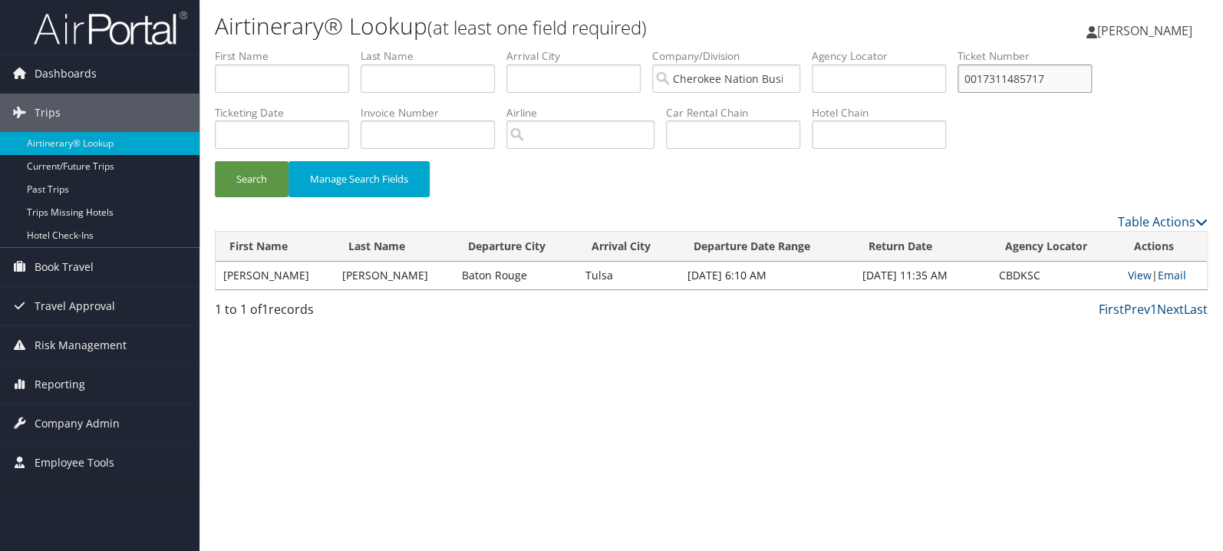
click at [215, 161] on button "Search" at bounding box center [252, 179] width 74 height 36
click at [1137, 275] on link "View" at bounding box center [1139, 275] width 24 height 15
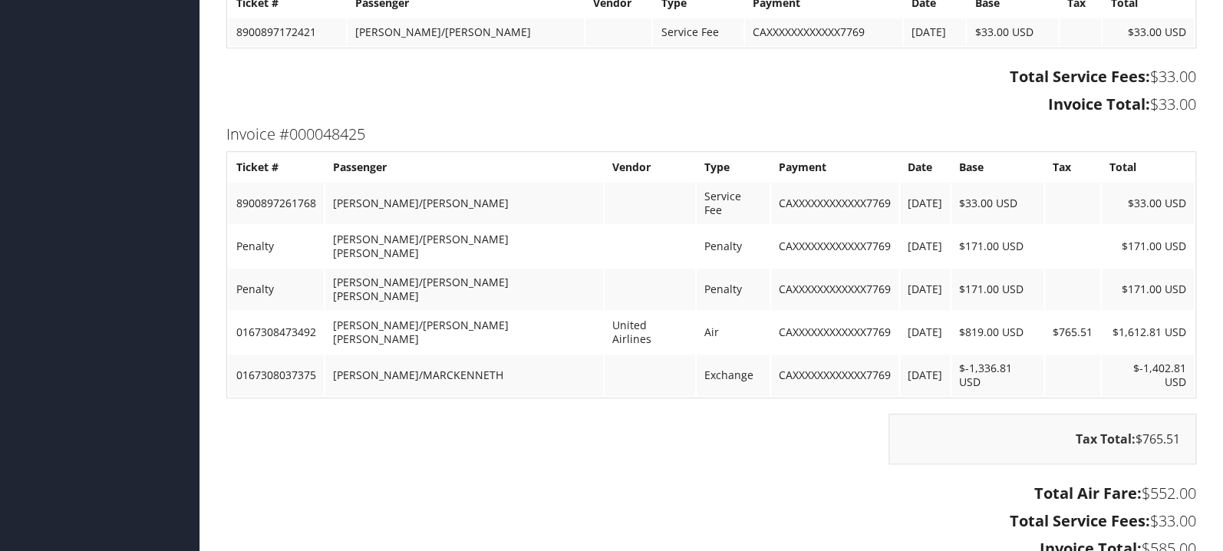
scroll to position [2927, 0]
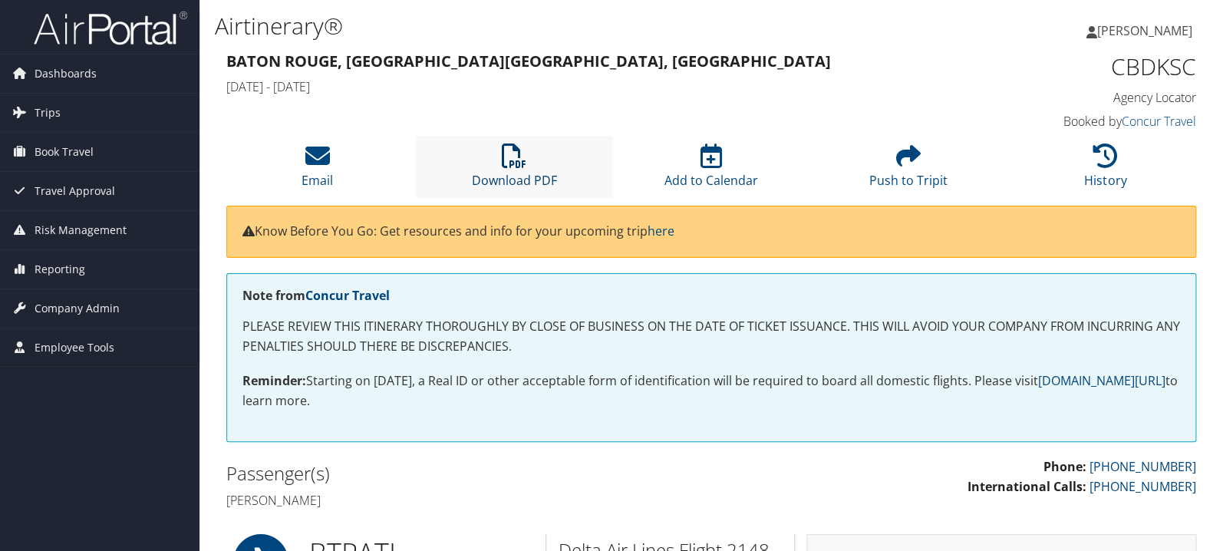
click at [496, 176] on link "Download PDF" at bounding box center [514, 170] width 85 height 37
click at [1101, 177] on link "History" at bounding box center [1105, 170] width 42 height 37
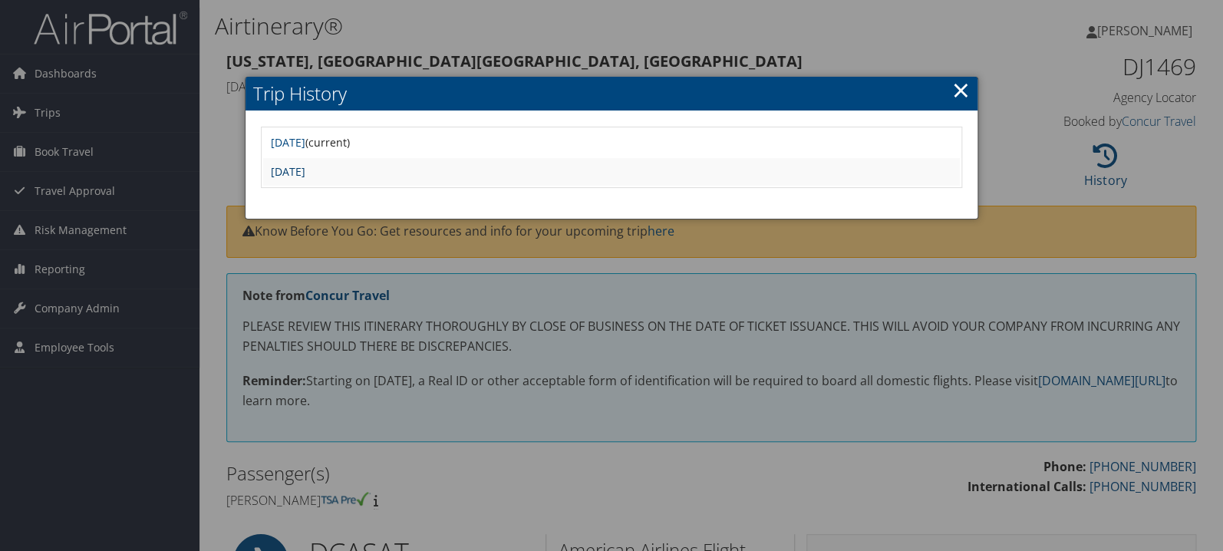
click at [305, 172] on link "[DATE]" at bounding box center [288, 171] width 35 height 15
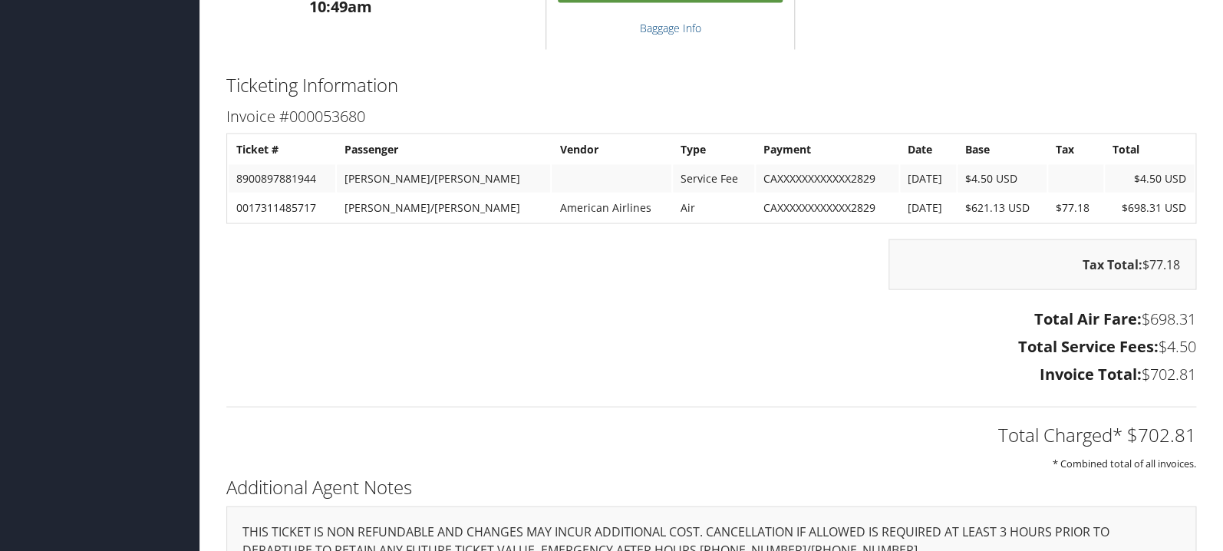
scroll to position [1219, 0]
